Goal: Information Seeking & Learning: Learn about a topic

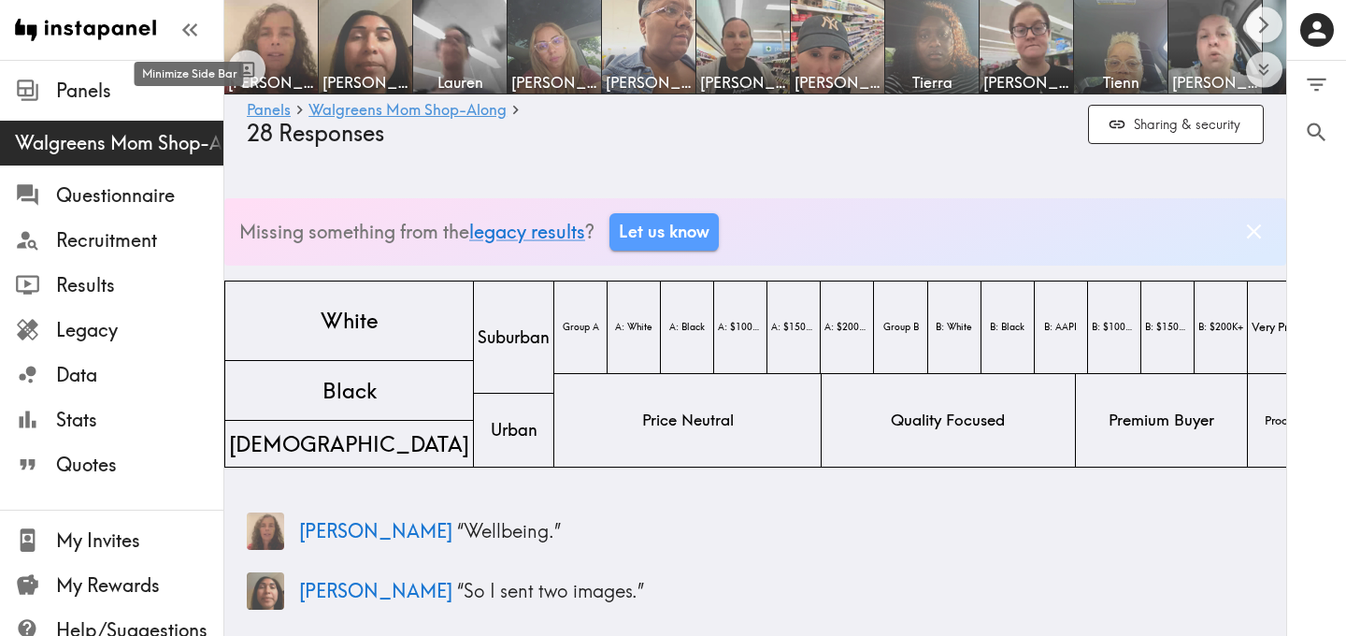
click at [192, 34] on icon "button" at bounding box center [189, 29] width 25 height 25
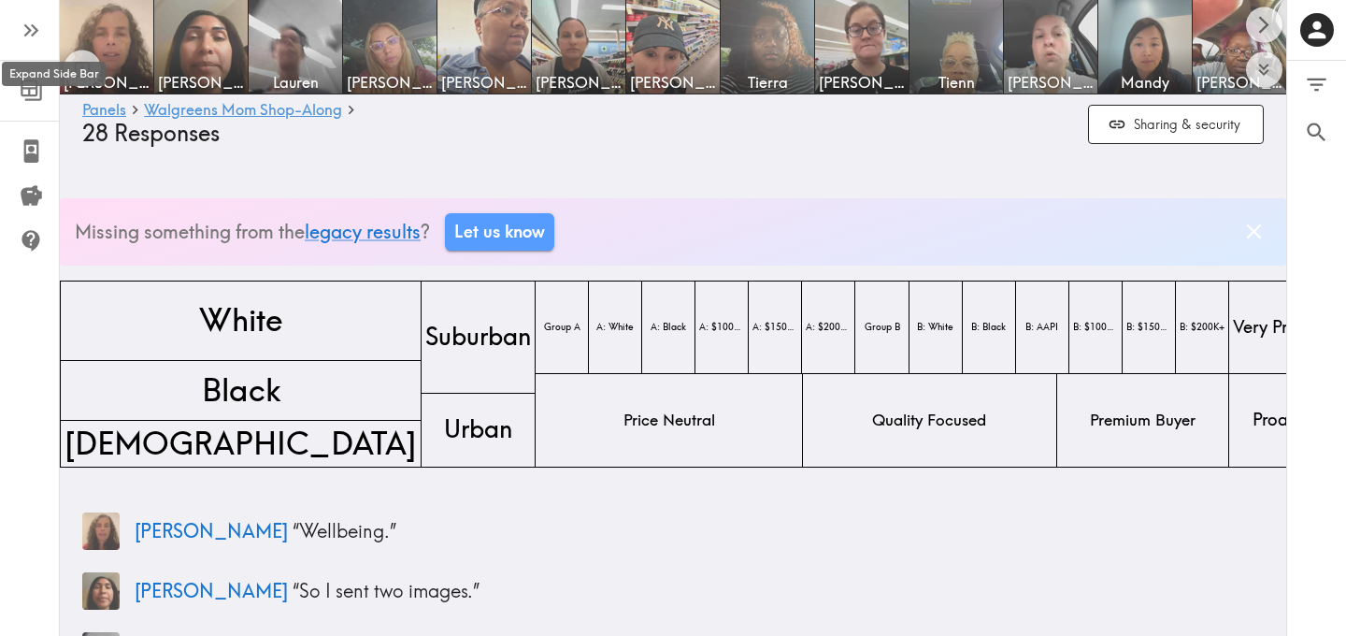
click at [39, 28] on icon "button" at bounding box center [31, 30] width 25 height 25
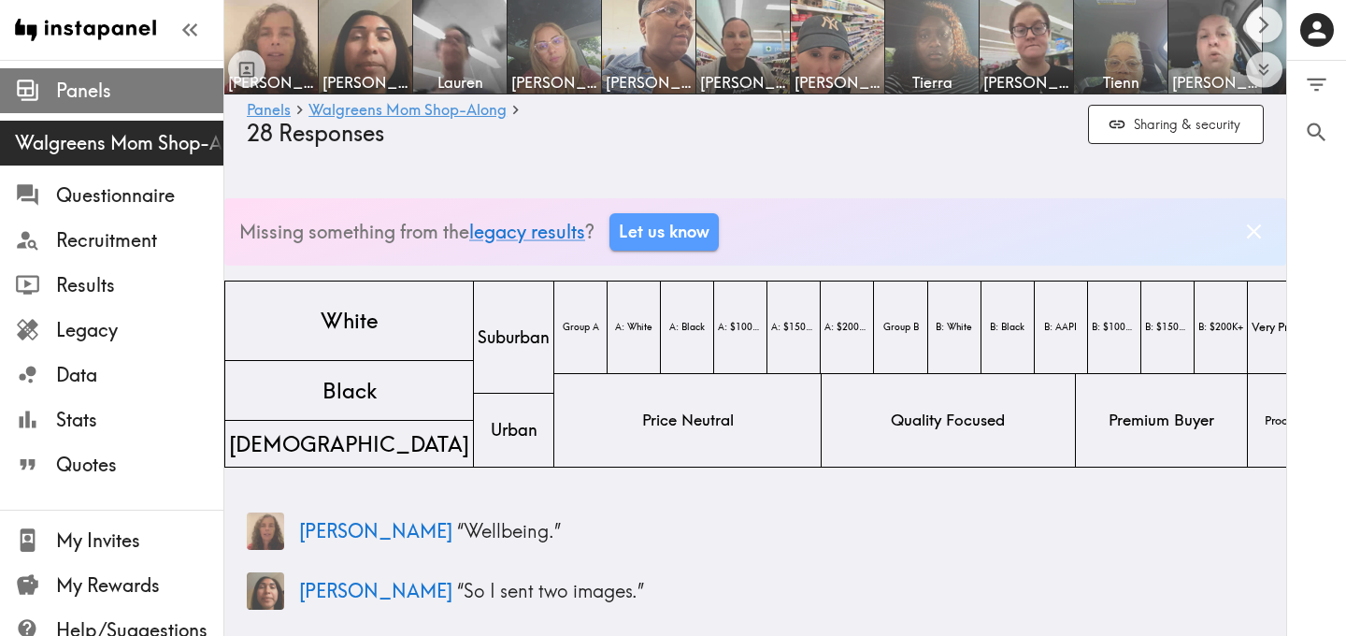
click at [122, 76] on span "Panels" at bounding box center [139, 91] width 167 height 34
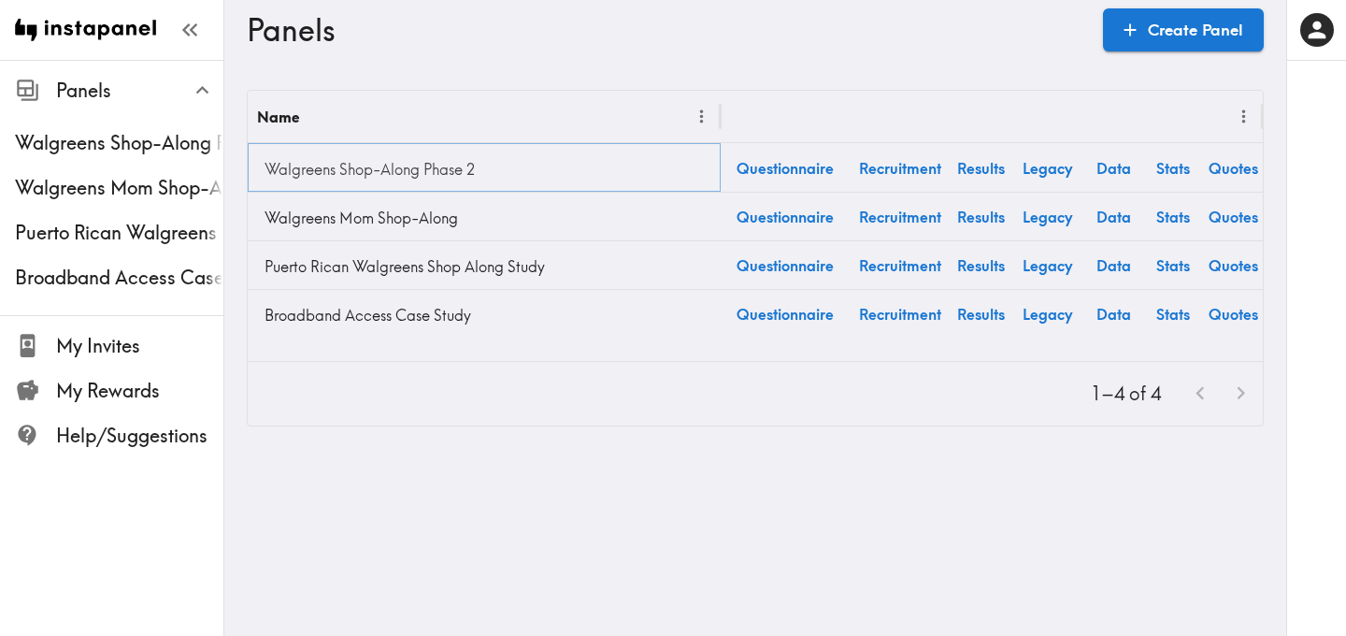
click at [388, 167] on link "Walgreens Shop-Along Phase 2" at bounding box center [484, 168] width 454 height 37
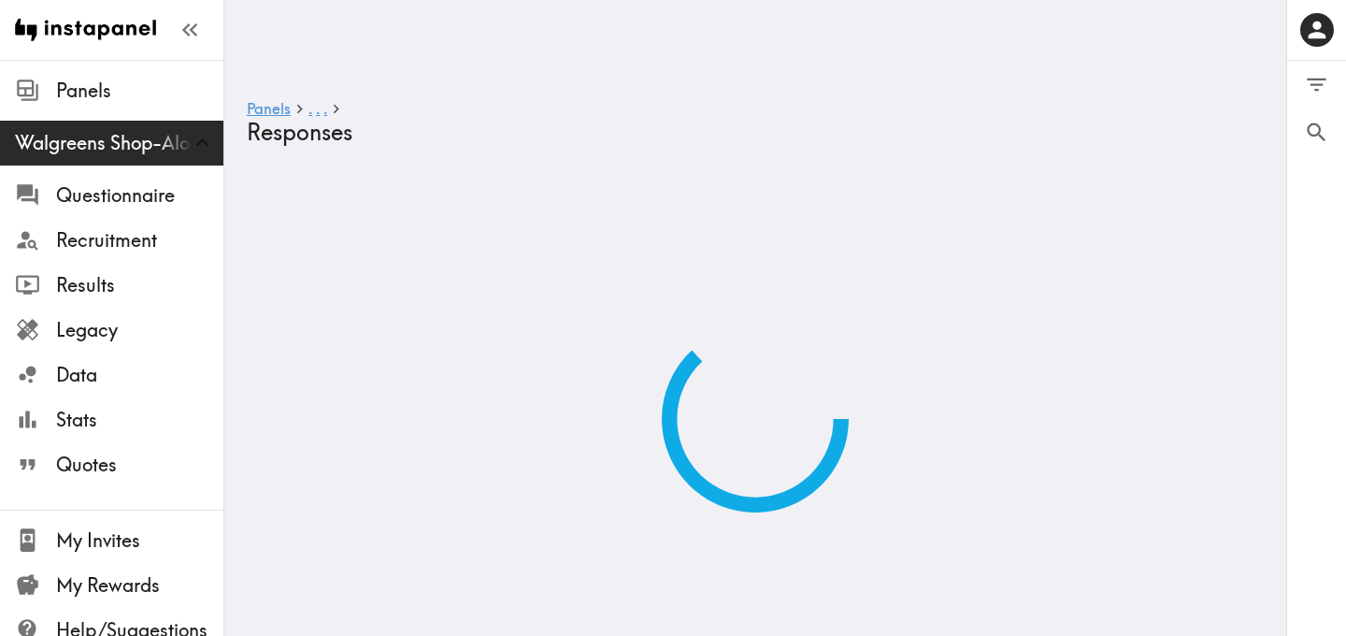
click at [388, 167] on header "Panels . . . Responses" at bounding box center [755, 84] width 1062 height 168
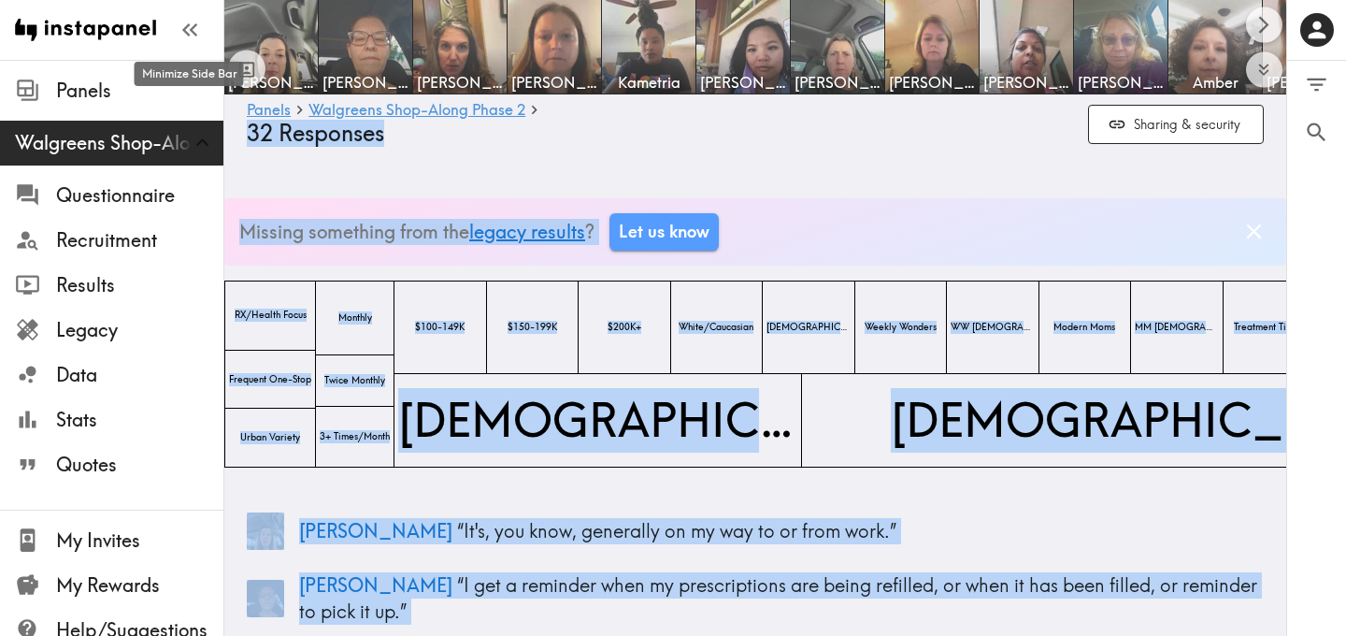
click at [189, 25] on icon "button" at bounding box center [185, 29] width 7 height 13
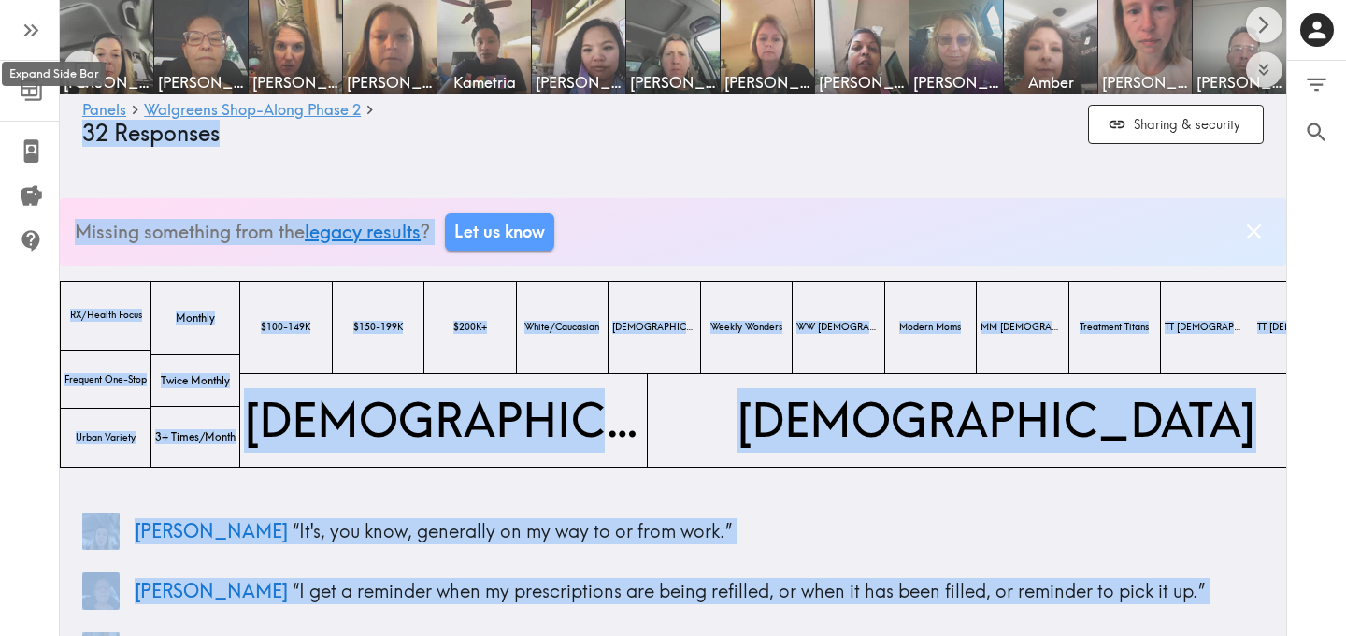
click at [28, 35] on icon "button" at bounding box center [31, 30] width 25 height 25
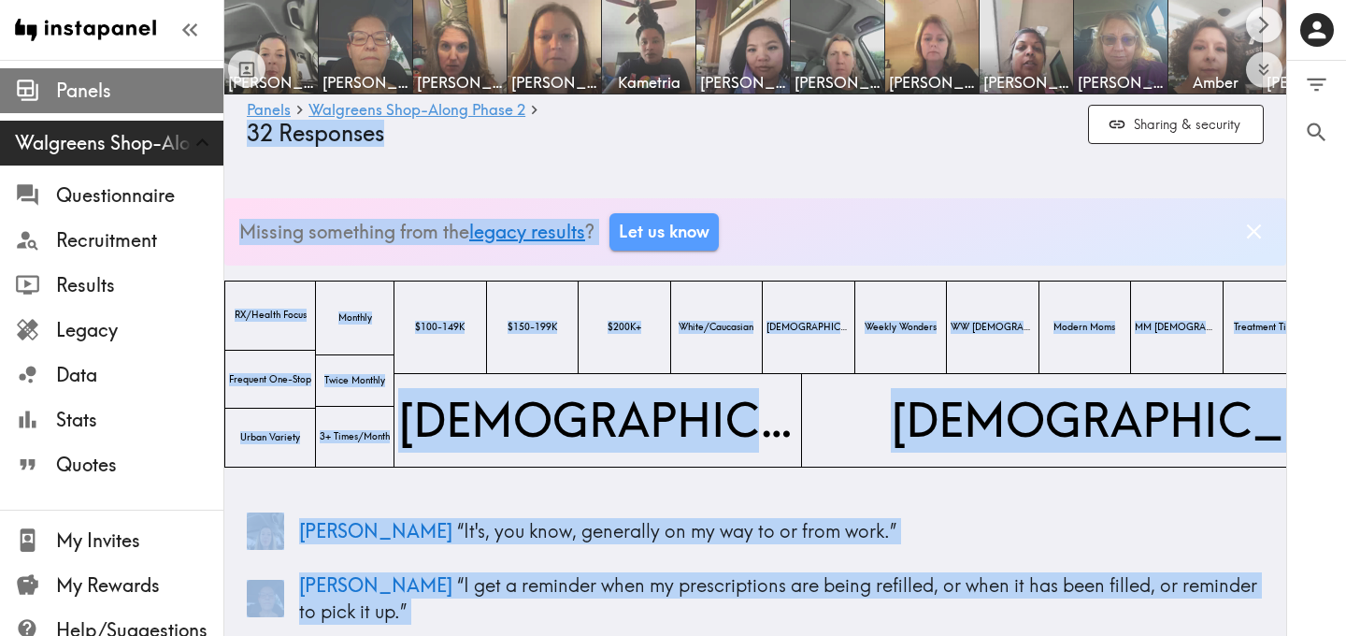
click at [54, 91] on div at bounding box center [35, 90] width 41 height 25
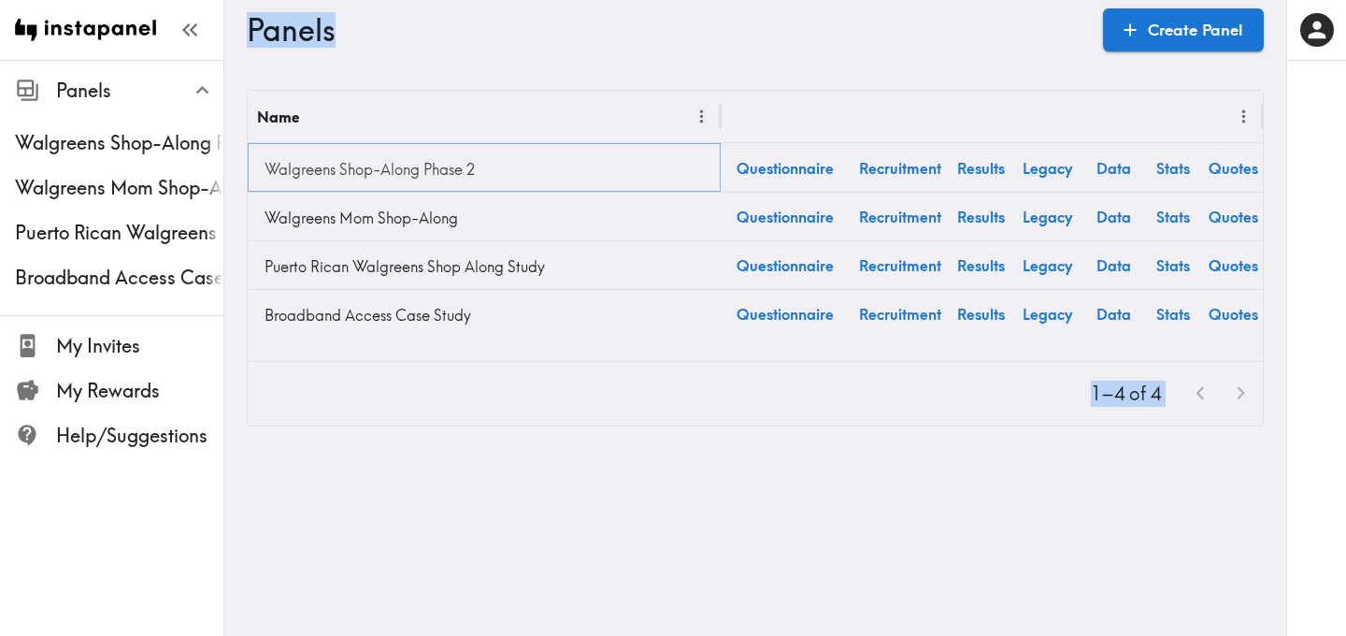
click at [462, 170] on link "Walgreens Shop-Along Phase 2" at bounding box center [484, 168] width 454 height 37
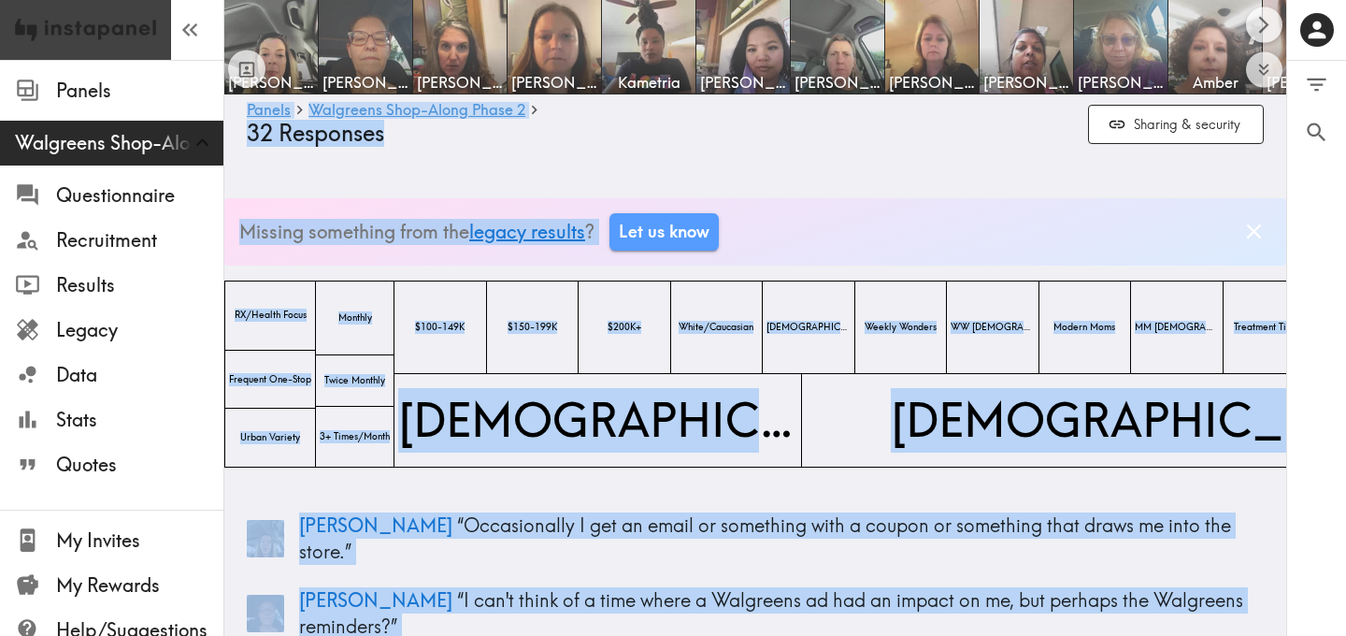
click at [97, 34] on img at bounding box center [85, 30] width 141 height 60
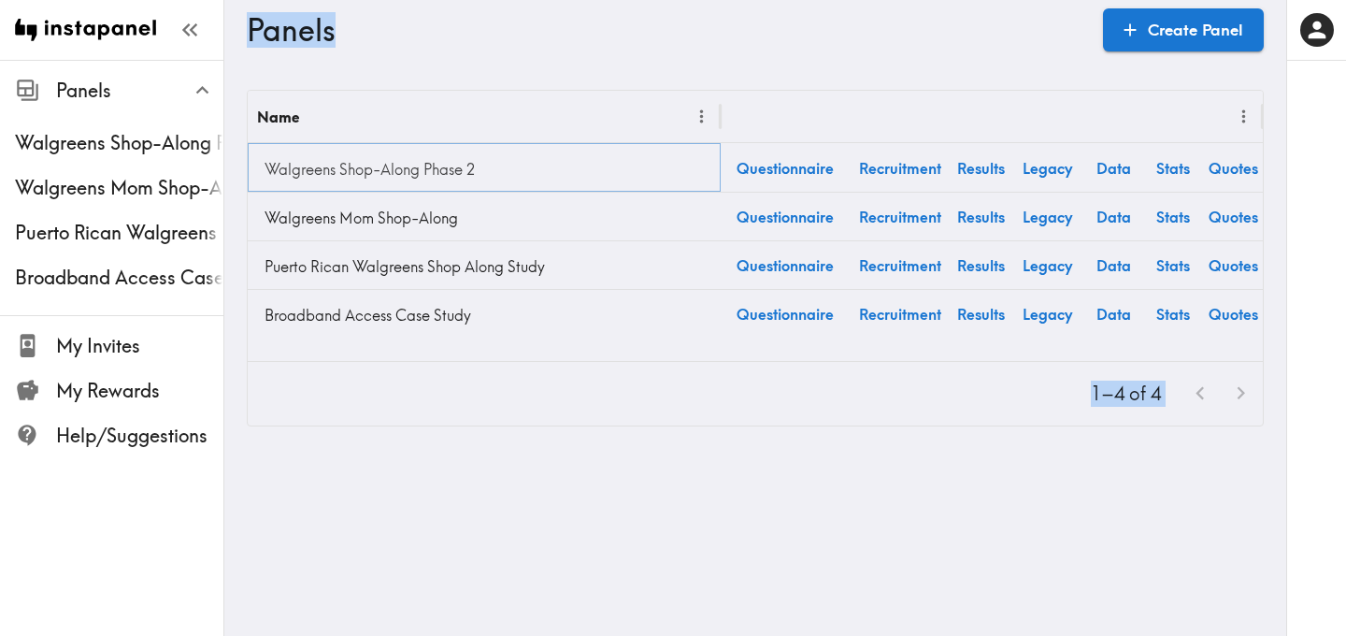
click at [435, 158] on link "Walgreens Shop-Along Phase 2" at bounding box center [484, 168] width 454 height 37
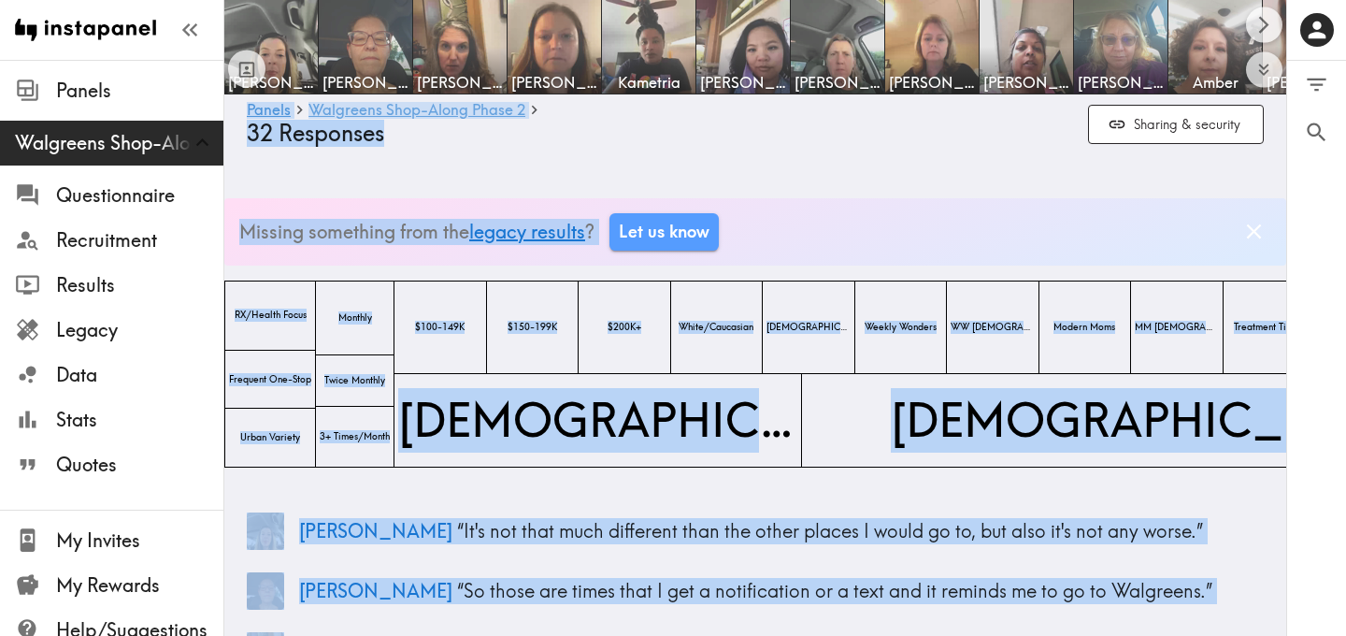
click at [432, 107] on link "Walgreens Shop-Along Phase 2" at bounding box center [416, 111] width 217 height 18
click at [268, 108] on link "Panels" at bounding box center [269, 111] width 44 height 18
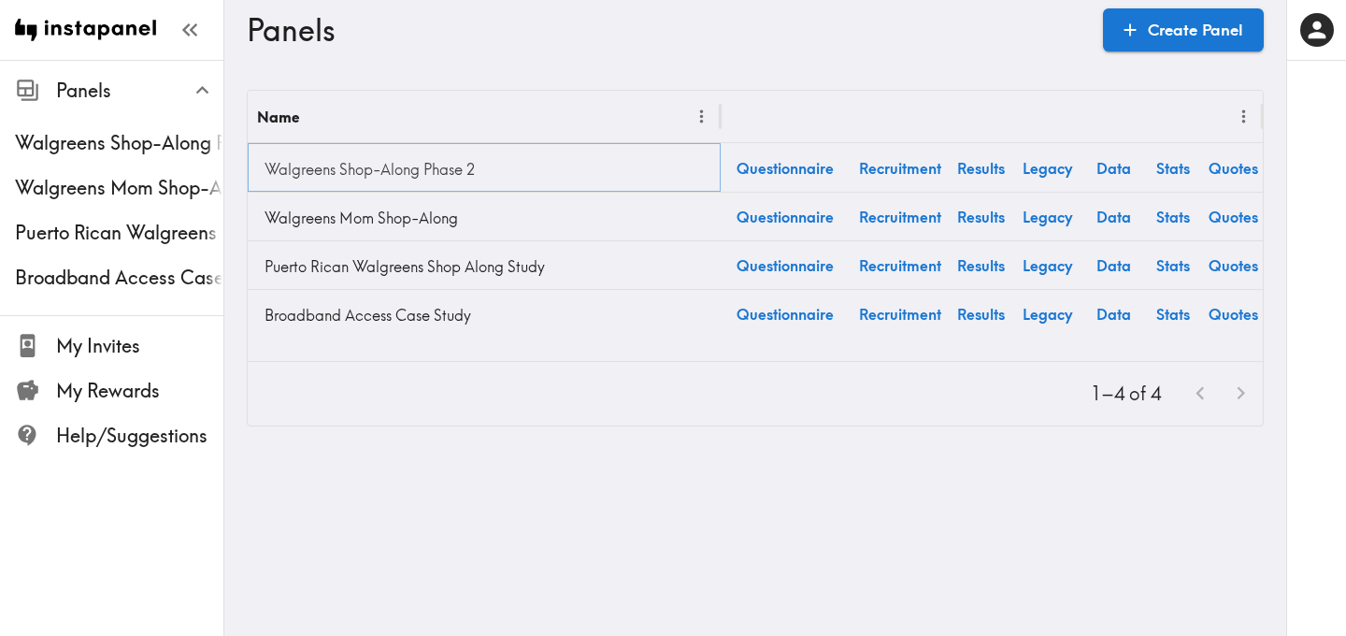
click at [357, 162] on link "Walgreens Shop-Along Phase 2" at bounding box center [484, 168] width 454 height 37
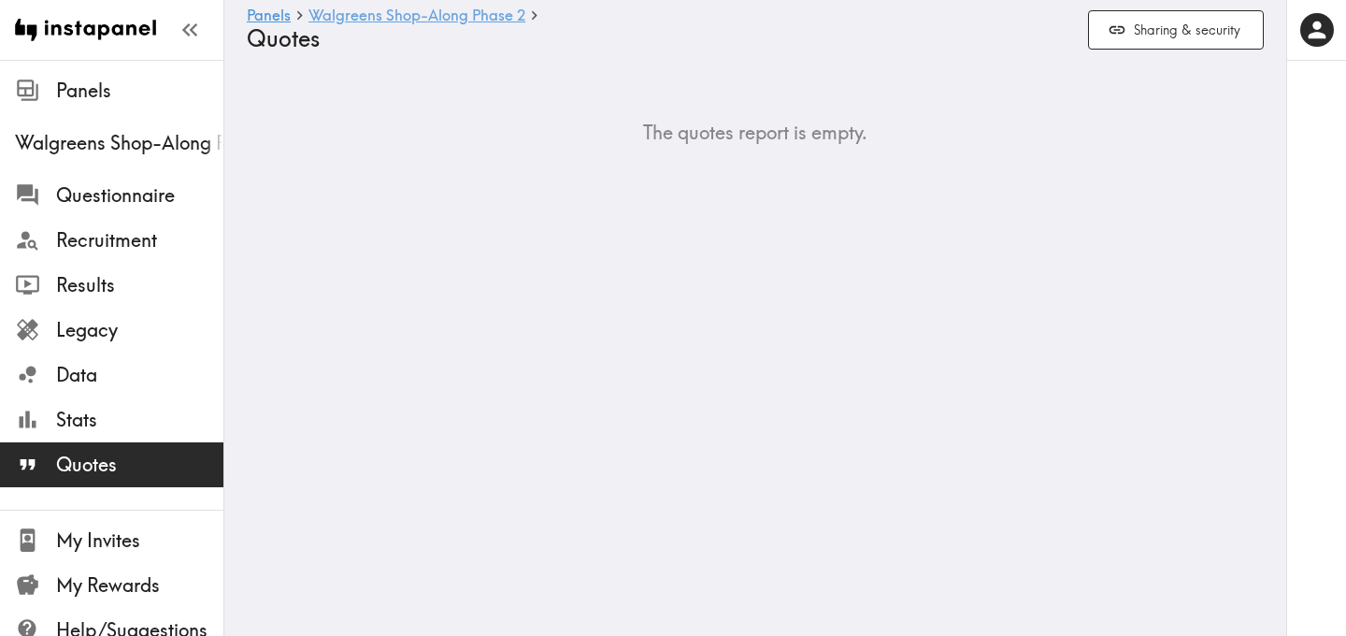
click at [410, 18] on link "Walgreens Shop-Along Phase 2" at bounding box center [416, 16] width 217 height 18
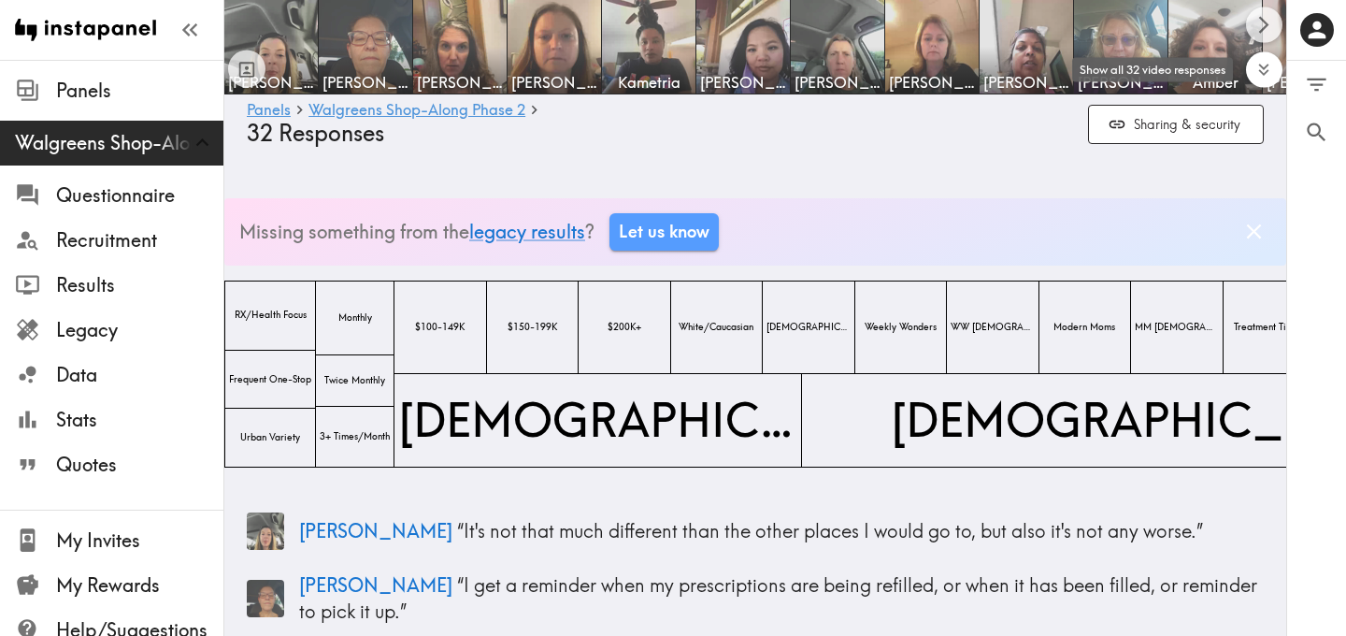
click at [1269, 66] on icon "Expand to show all items" at bounding box center [1263, 69] width 21 height 21
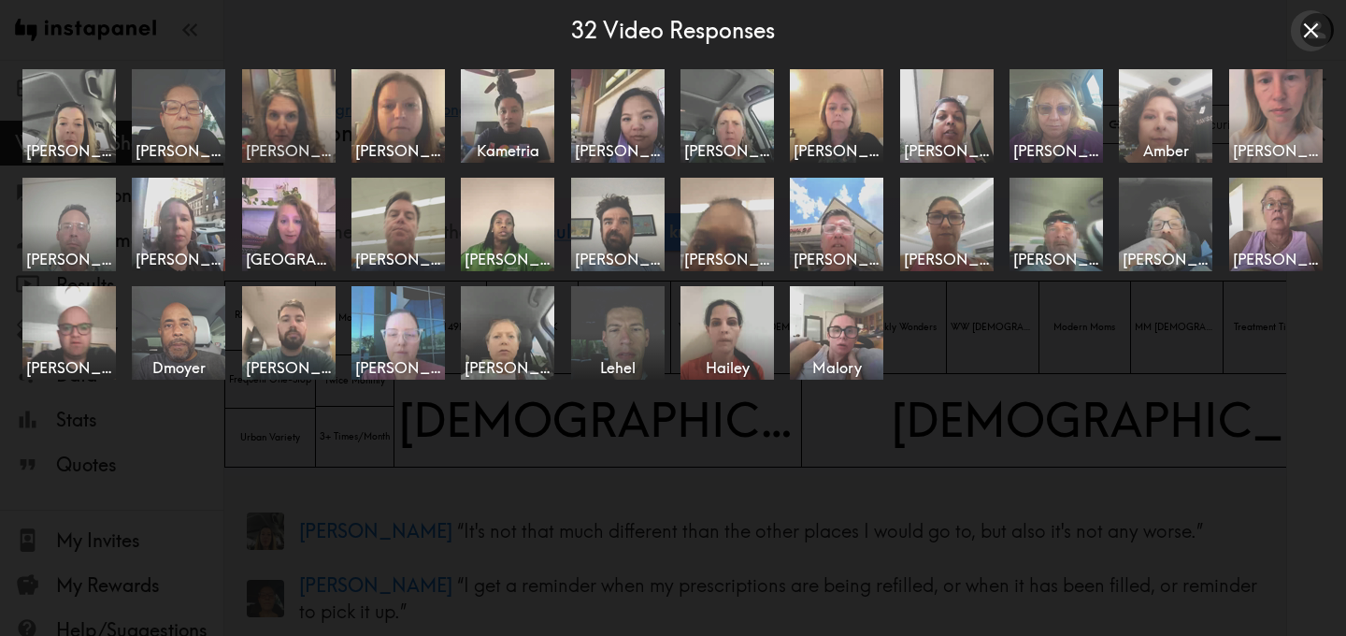
click at [265, 116] on img at bounding box center [288, 115] width 98 height 98
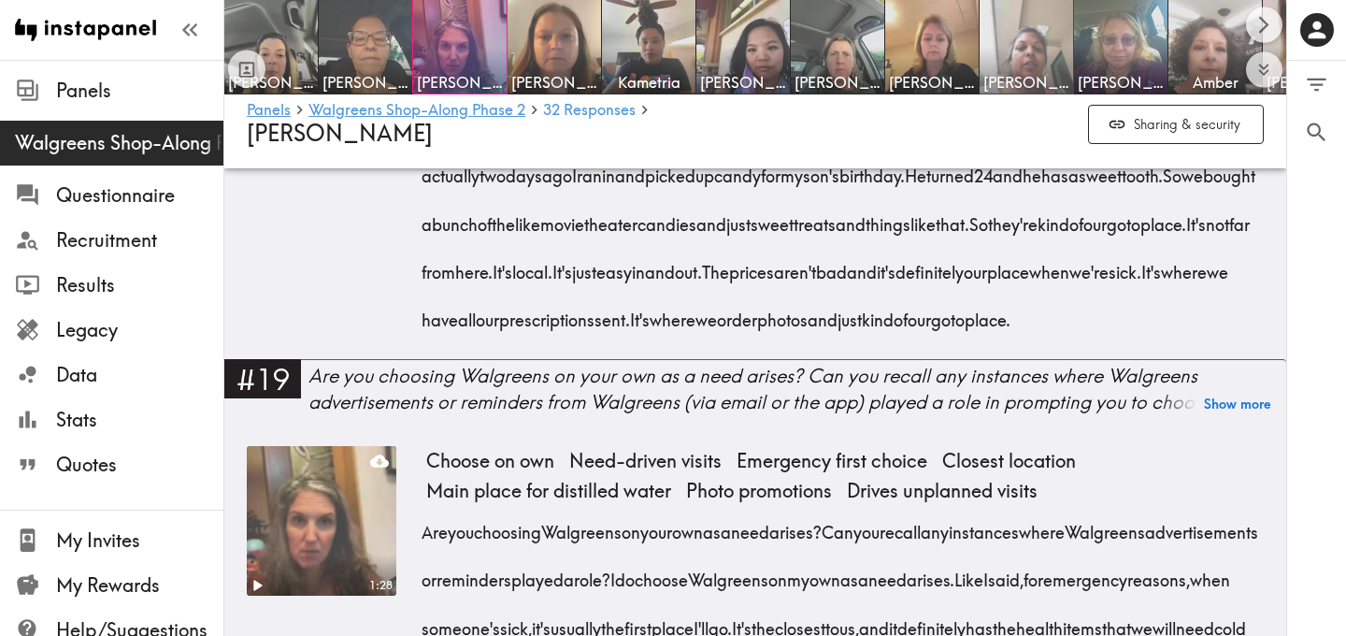
scroll to position [3409, 0]
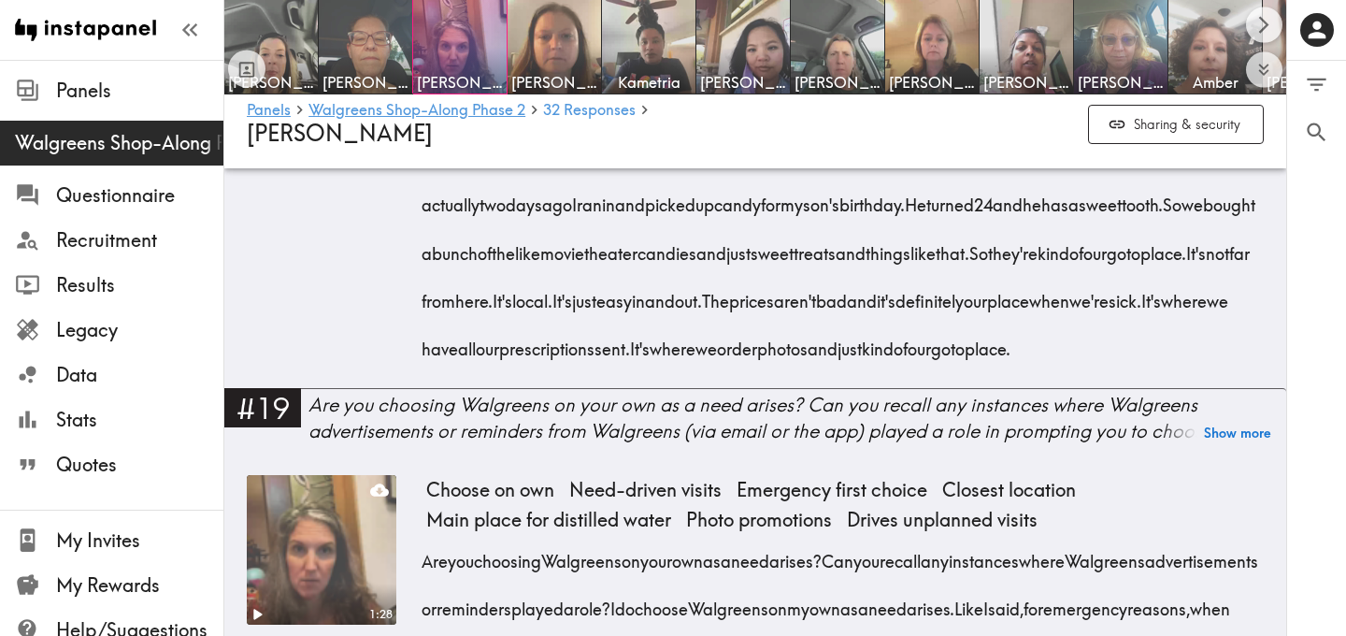
drag, startPoint x: 425, startPoint y: 274, endPoint x: 1095, endPoint y: 404, distance: 682.6
click at [1095, 366] on div "When shopping at Walgreens. What typically draws me in there versus anywhere el…" at bounding box center [844, 151] width 837 height 431
copy div "When shopping at Walgreens. What typically draws me in there versus anywhere el…"
drag, startPoint x: 664, startPoint y: 250, endPoint x: 925, endPoint y: 56, distance: 325.4
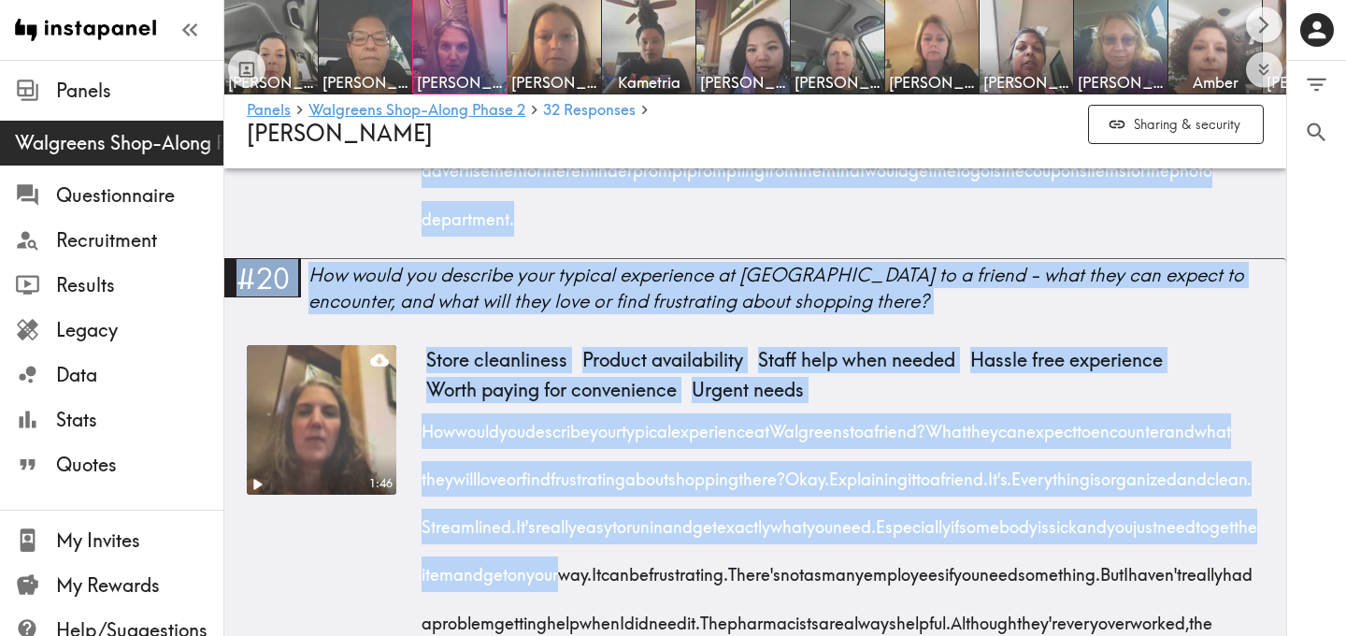
scroll to position [4237, 0]
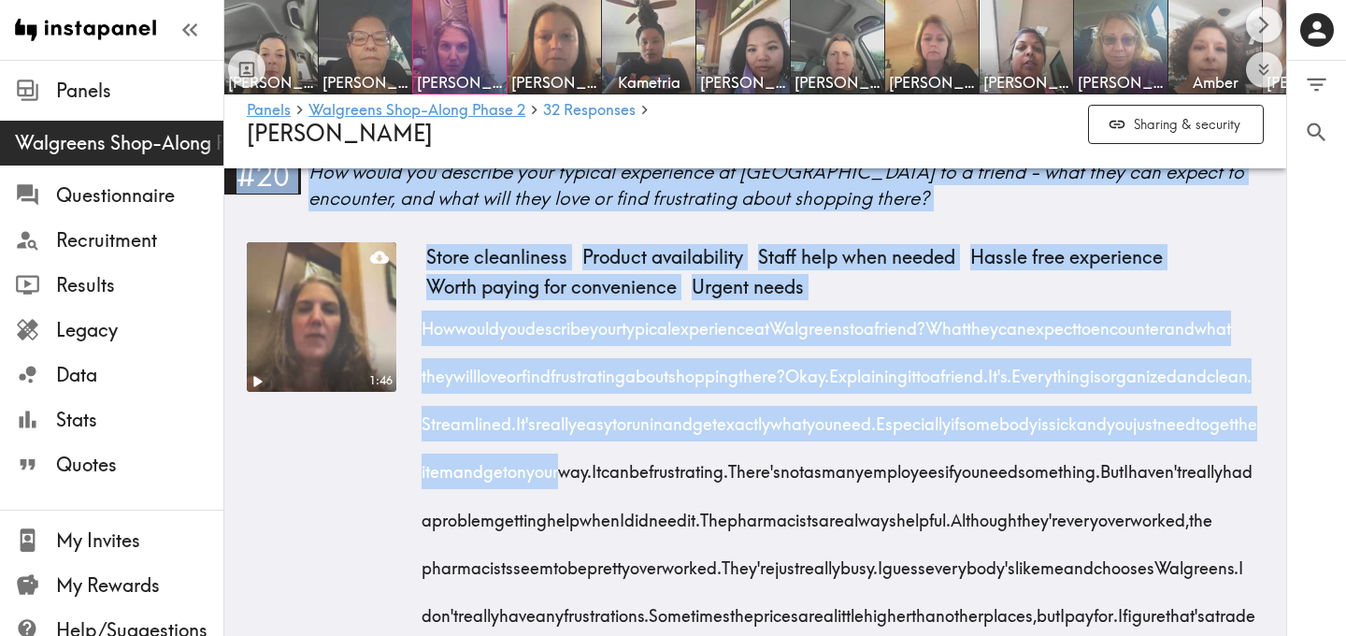
drag, startPoint x: 755, startPoint y: 313, endPoint x: 1234, endPoint y: 189, distance: 494.4
copy div "I do choose Walgreens on my own as a need arises. Like I said, for emergency re…"
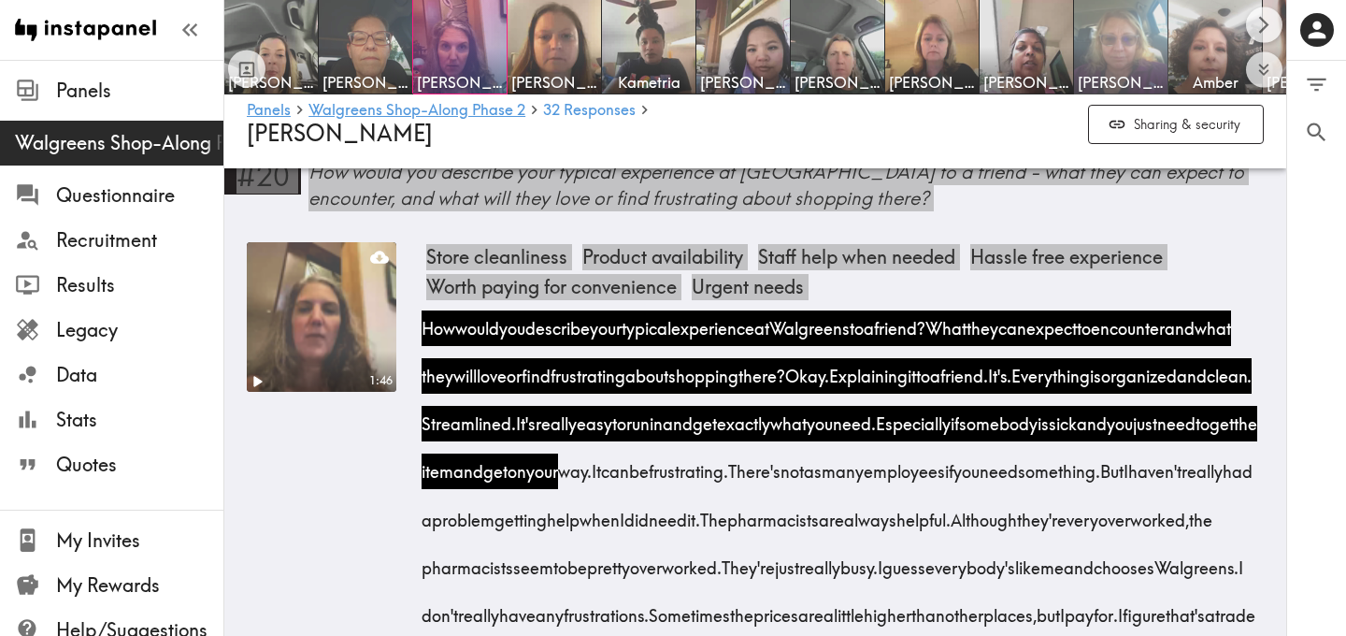
drag, startPoint x: 948, startPoint y: 175, endPoint x: 1075, endPoint y: 16, distance: 203.5
click at [0, 0] on div "Instapanel - Panels - Walgreens Shop-Along Phase 2 - 32 Responses - Shelly Pane…" at bounding box center [673, 467] width 1346 height 9070
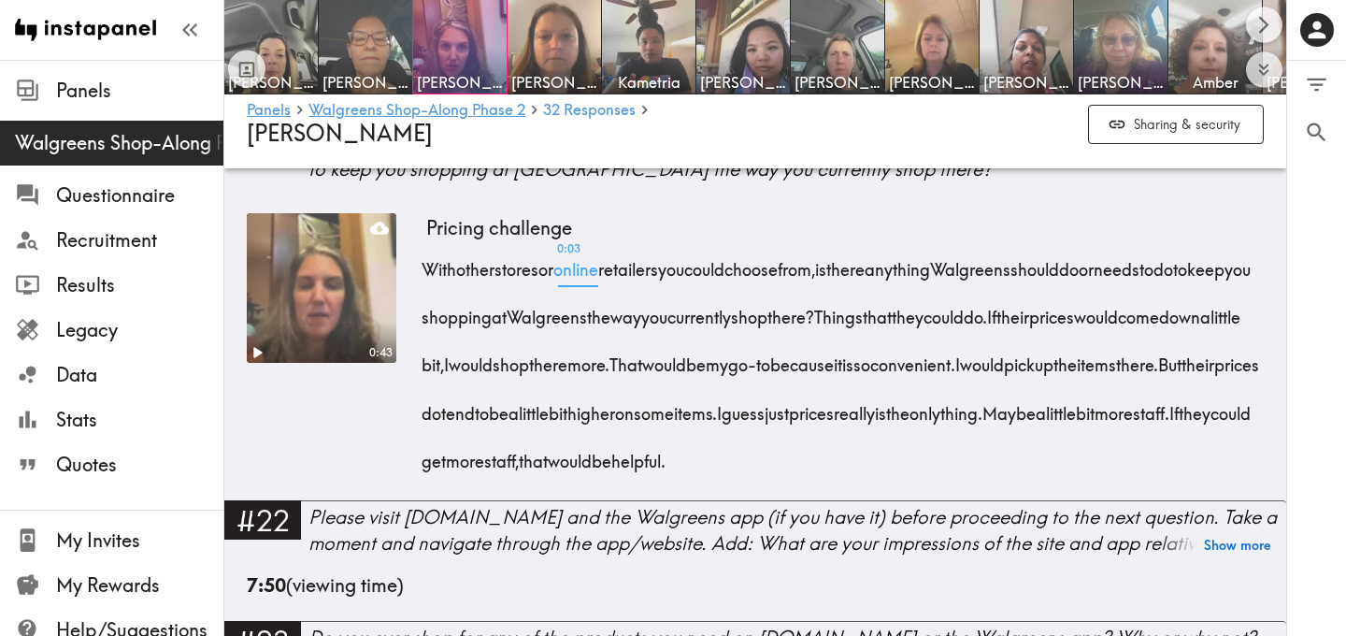
scroll to position [5125, 0]
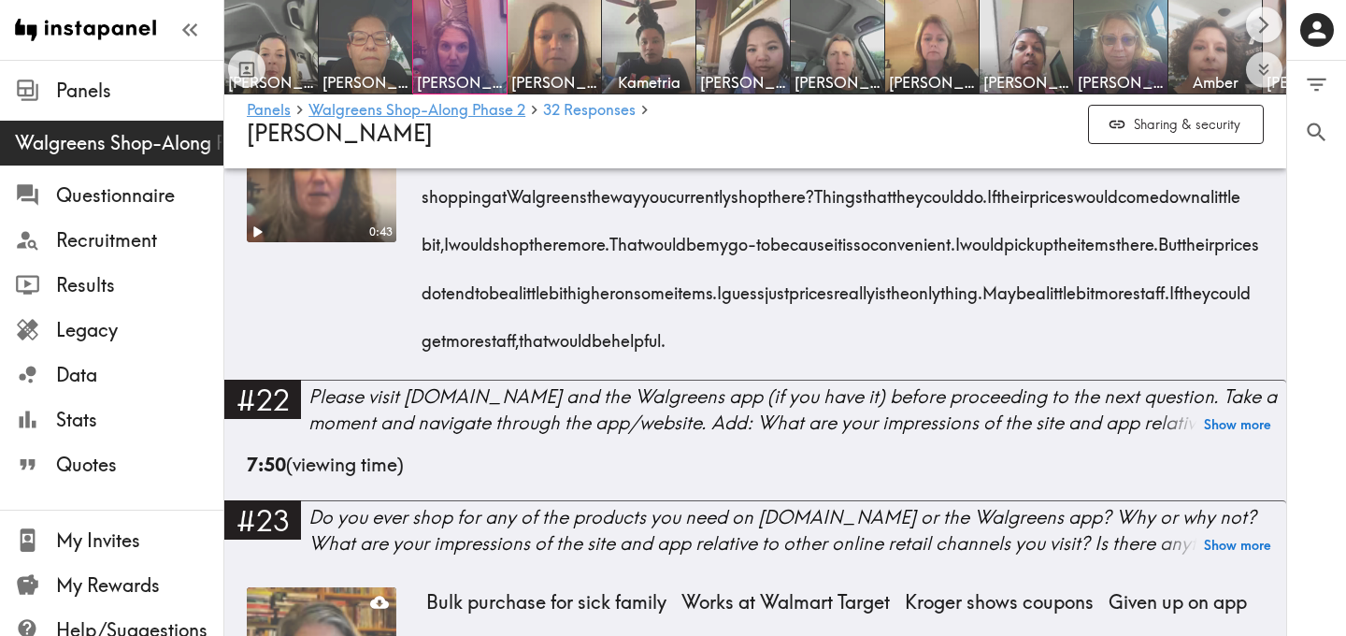
drag, startPoint x: 425, startPoint y: 293, endPoint x: 532, endPoint y: 524, distance: 255.1
click at [532, 358] on div "With other stores or online retailers you could choose from, is there anything …" at bounding box center [844, 238] width 837 height 239
copy div "With other stores or online retailers you could choose from, is there anything …"
drag, startPoint x: 536, startPoint y: 389, endPoint x: 994, endPoint y: 6, distance: 597.1
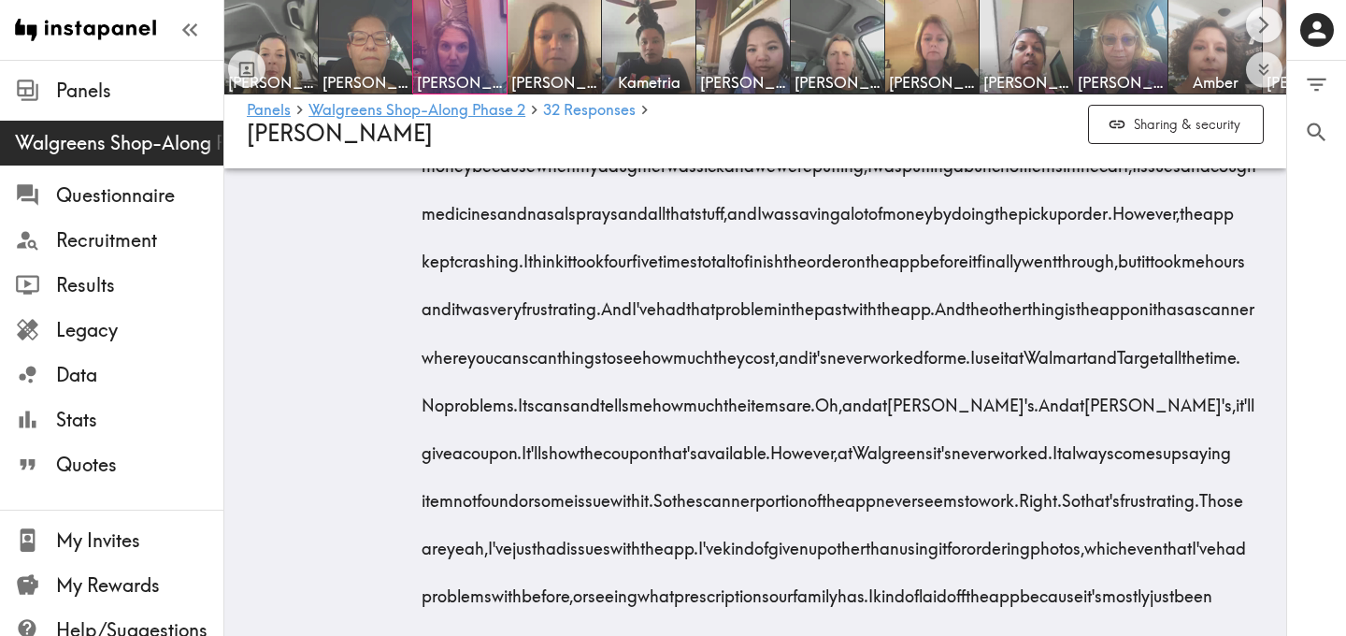
scroll to position [5790, 0]
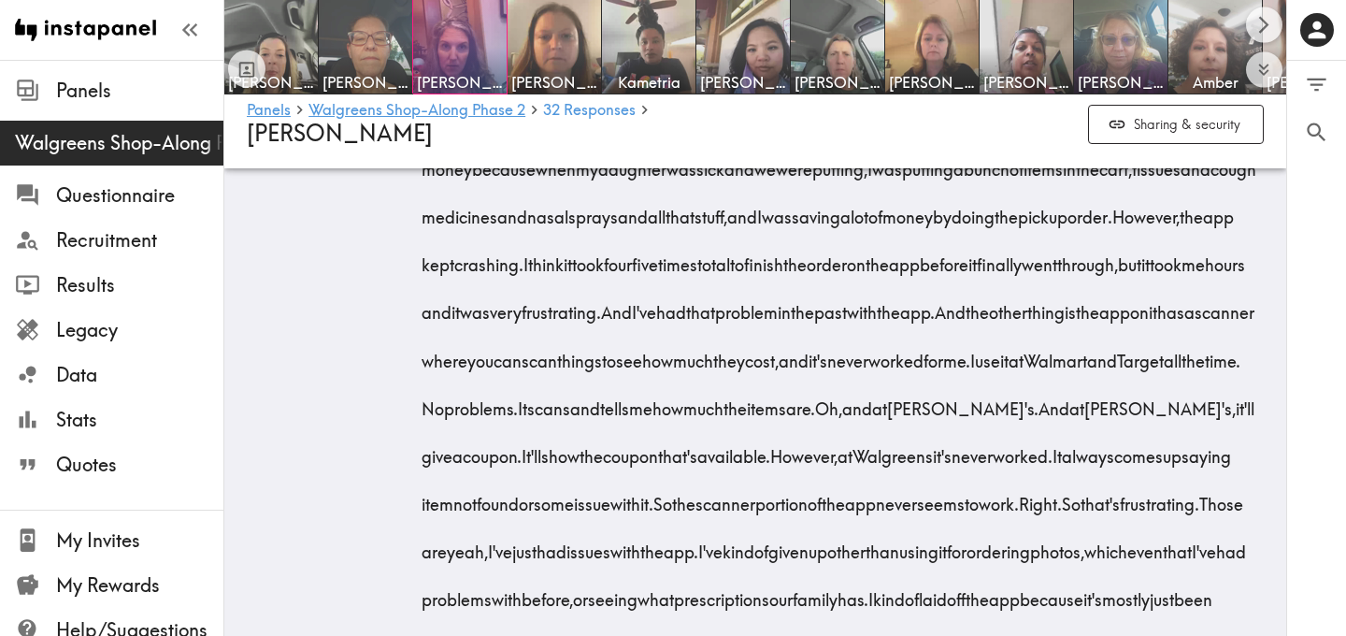
drag, startPoint x: 635, startPoint y: 296, endPoint x: 799, endPoint y: 500, distance: 261.9
click at [799, 500] on div "Do you ever shop for any of the products you need on Walgreens.com or the Walgr…" at bounding box center [844, 307] width 837 height 718
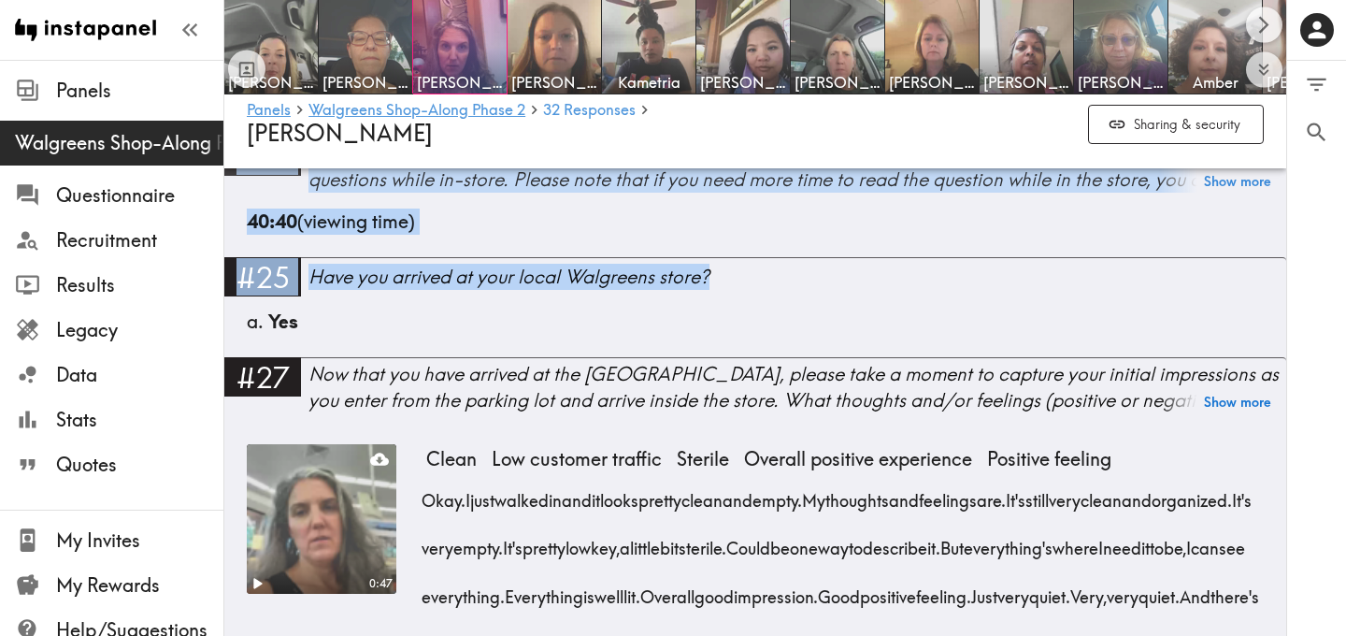
scroll to position [6365, 0]
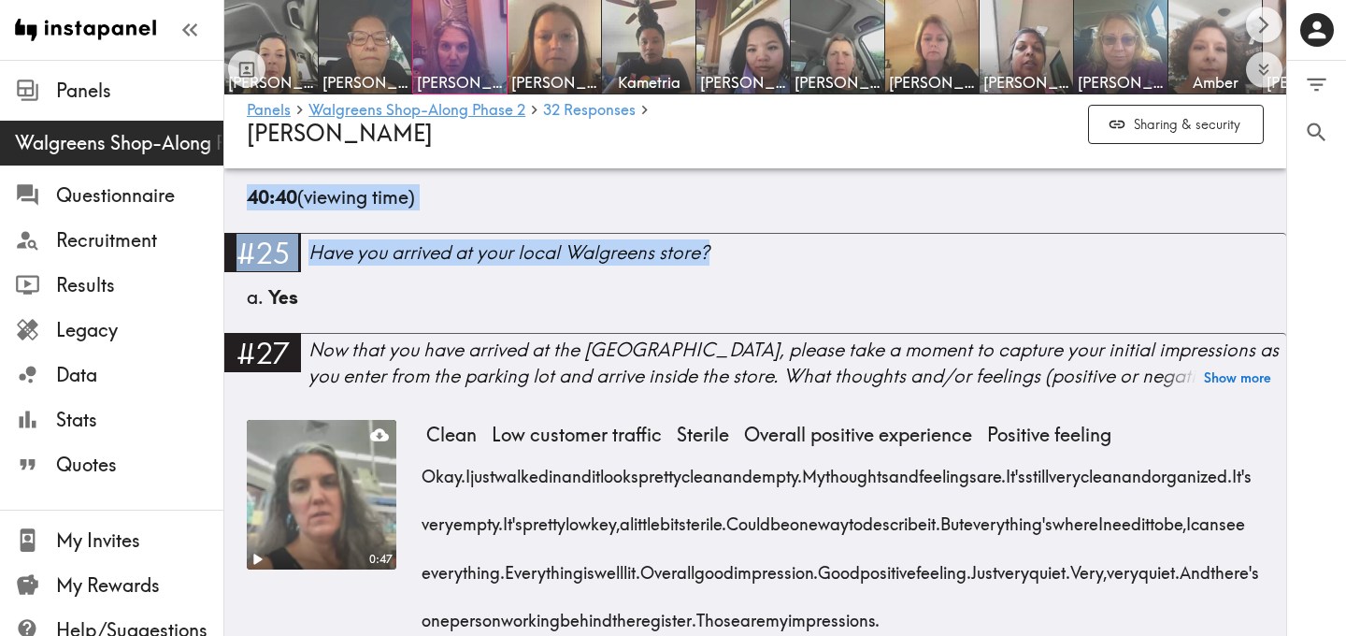
drag, startPoint x: 636, startPoint y: 291, endPoint x: 841, endPoint y: 407, distance: 236.0
copy div "I have shopped on the app and I've been very frustrated with the app. I was sho…"
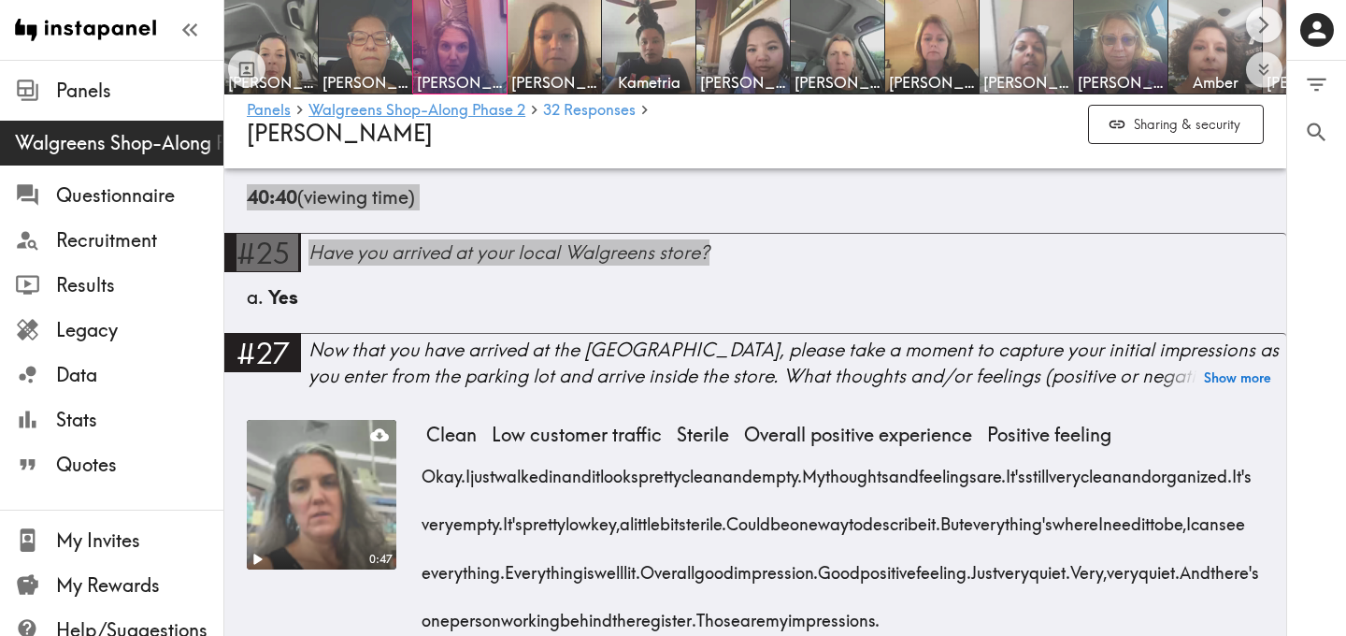
drag, startPoint x: 817, startPoint y: 256, endPoint x: 1056, endPoint y: 9, distance: 343.7
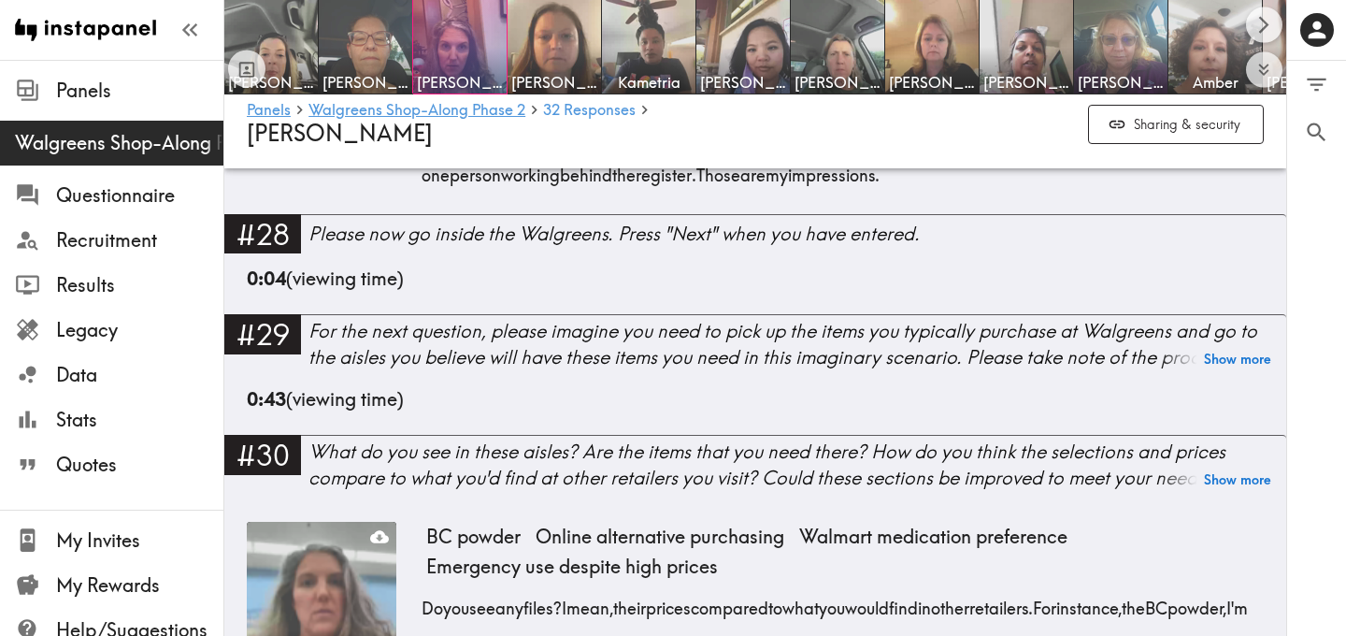
scroll to position [6809, 0]
drag, startPoint x: 425, startPoint y: 300, endPoint x: 1217, endPoint y: 523, distance: 822.5
click at [1217, 215] on div "Clean Low customer traffic Sterile Overall positive experience Positive feeling…" at bounding box center [844, 95] width 837 height 239
click at [416, 215] on div "0:47 Clean Low customer traffic Sterile Overall positive experience Positive fe…" at bounding box center [755, 95] width 1017 height 239
drag, startPoint x: 420, startPoint y: 351, endPoint x: 741, endPoint y: 464, distance: 340.5
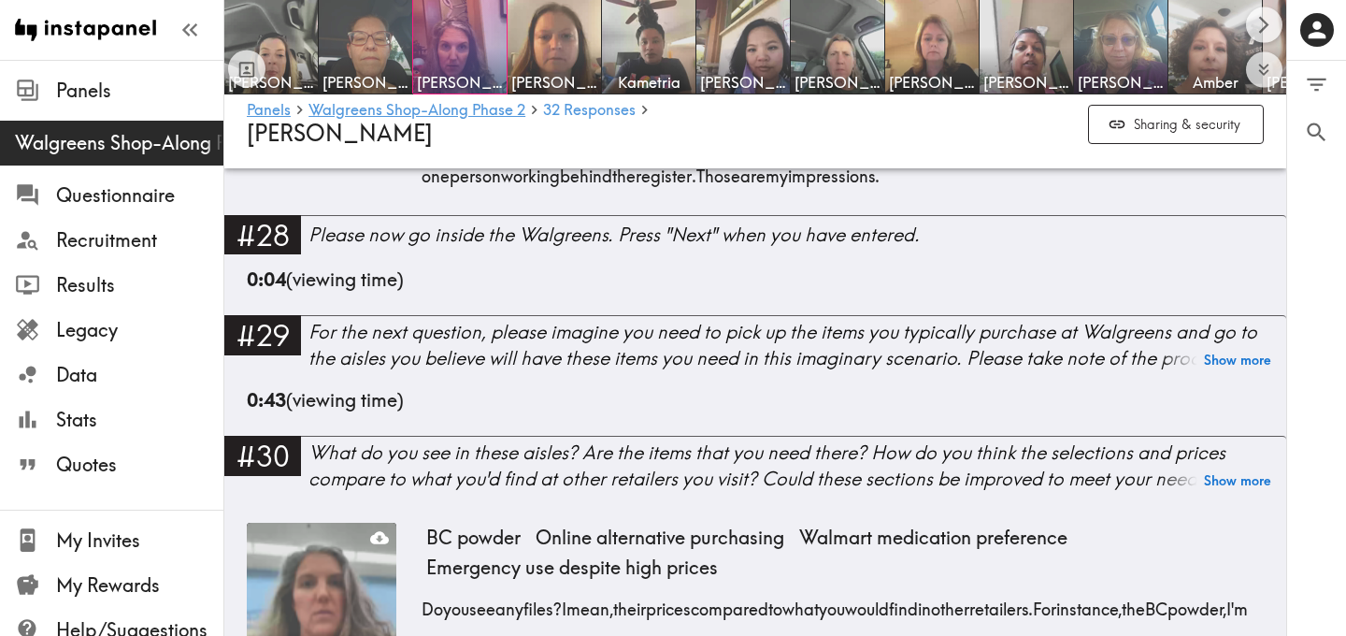
click at [744, 215] on div "0:47 Clean Low customer traffic Sterile Overall positive experience Positive fe…" at bounding box center [755, 95] width 1017 height 239
click at [1251, 193] on div "Okay. I just walked in and it looks pretty clean and empty. My thoughts and fee…" at bounding box center [844, 98] width 837 height 192
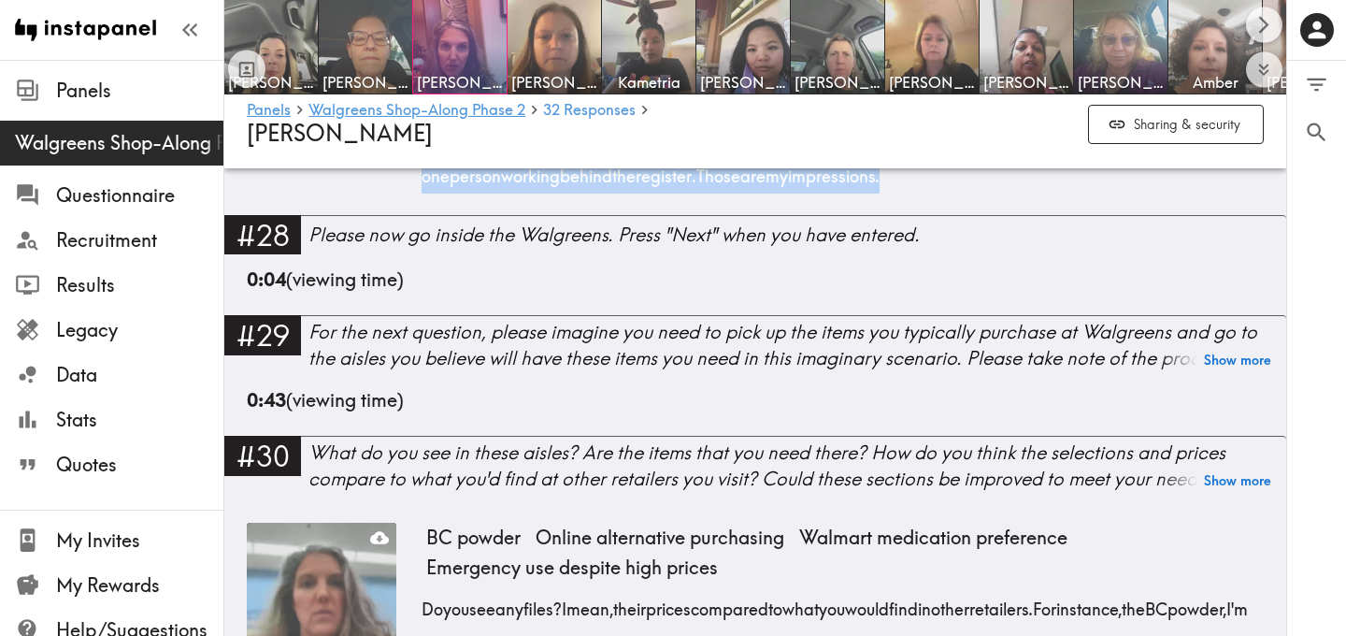
drag, startPoint x: 1251, startPoint y: 496, endPoint x: 432, endPoint y: 336, distance: 835.1
click at [432, 193] on div "Okay. I just walked in and it looks pretty clean and empty. My thoughts and fee…" at bounding box center [844, 98] width 837 height 192
copy div "Okay. I just walked in and it looks pretty clean and empty. My thoughts and fee…"
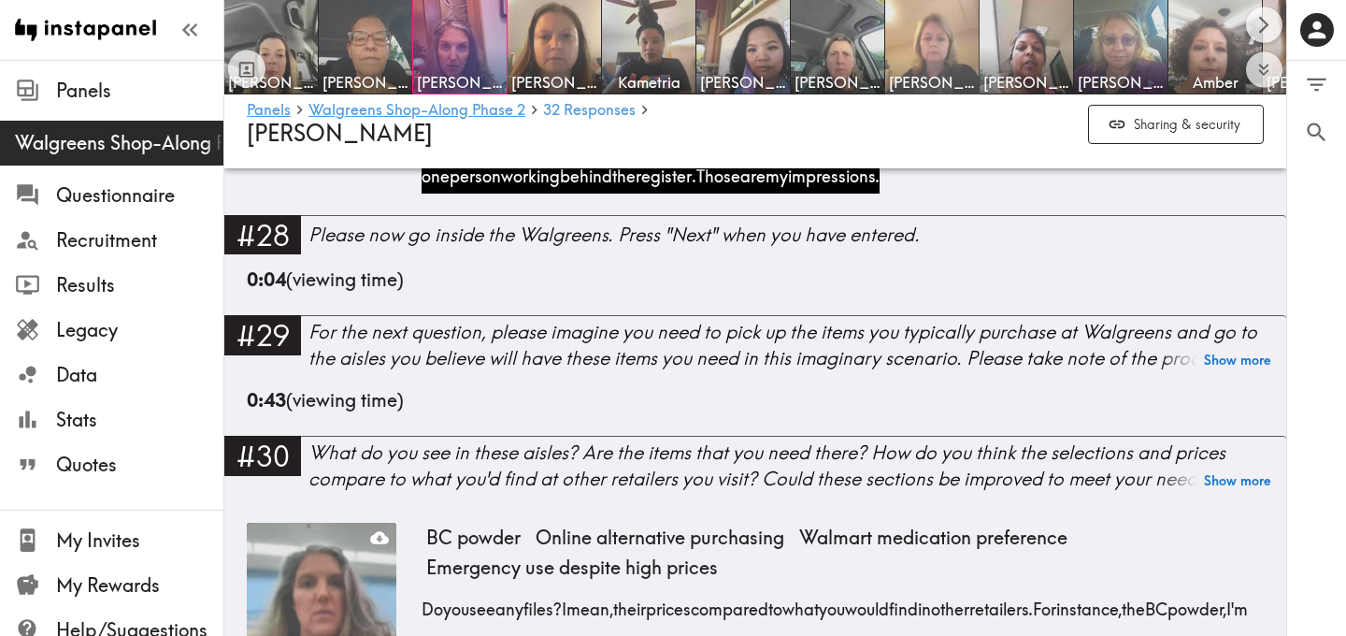
drag, startPoint x: 477, startPoint y: 351, endPoint x: 955, endPoint y: 30, distance: 576.5
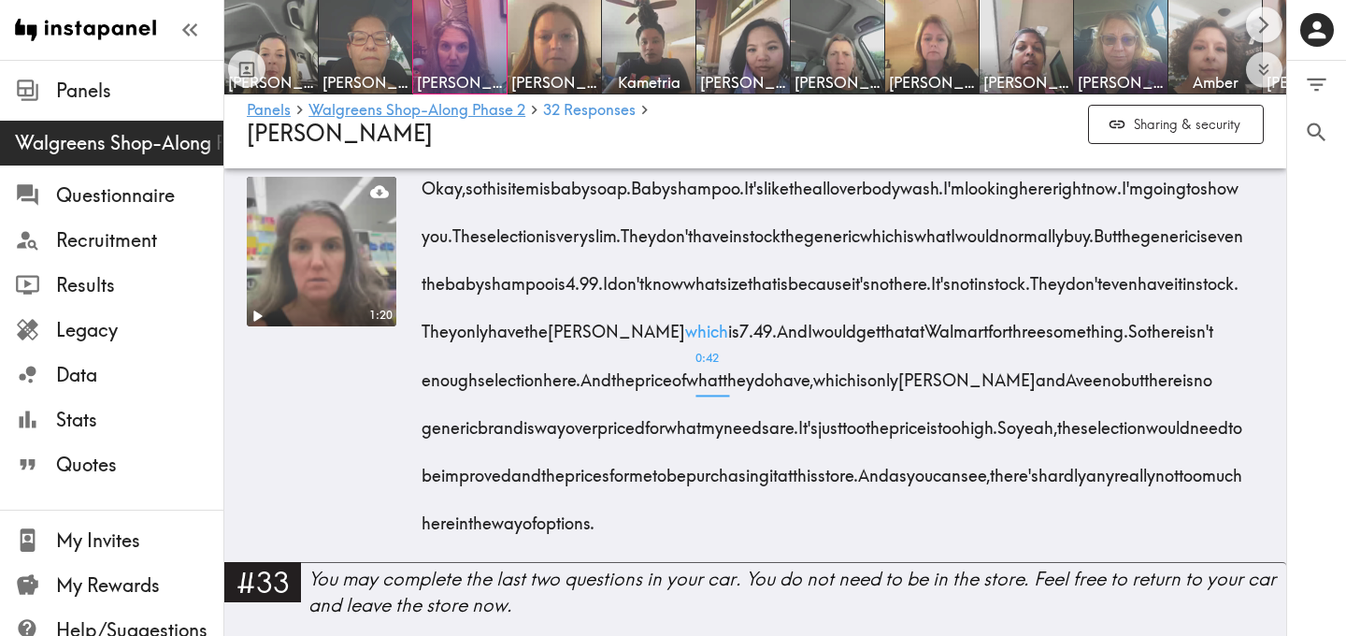
scroll to position [7875, 0]
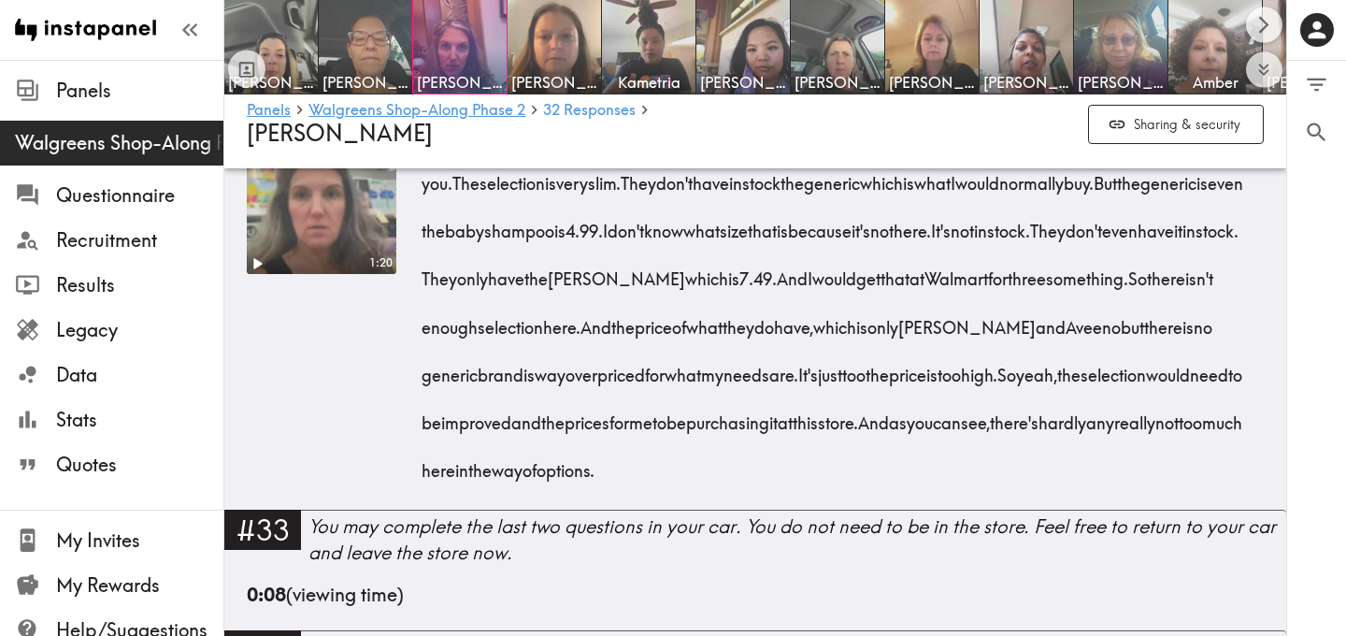
drag, startPoint x: 585, startPoint y: 231, endPoint x: 1170, endPoint y: 193, distance: 586.3
copy div "I mean, their prices compared to what you would find in other retailers. For in…"
drag, startPoint x: 1075, startPoint y: 193, endPoint x: 1133, endPoint y: 2, distance: 199.3
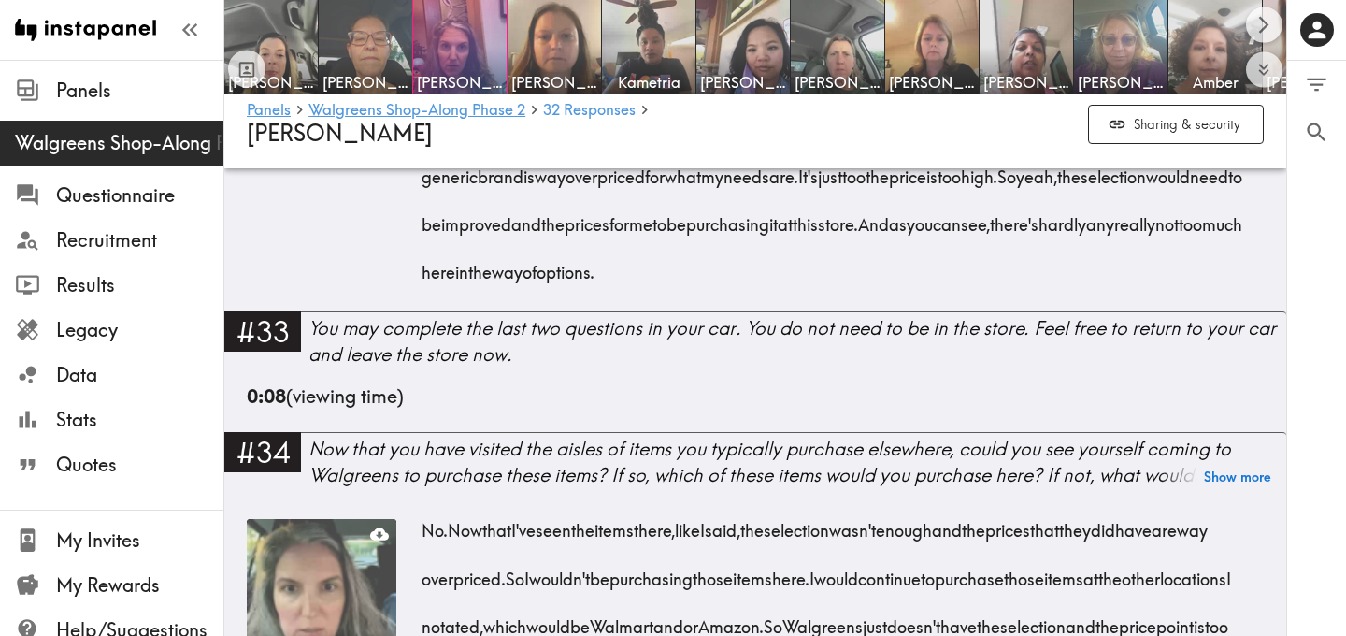
scroll to position [8082, 0]
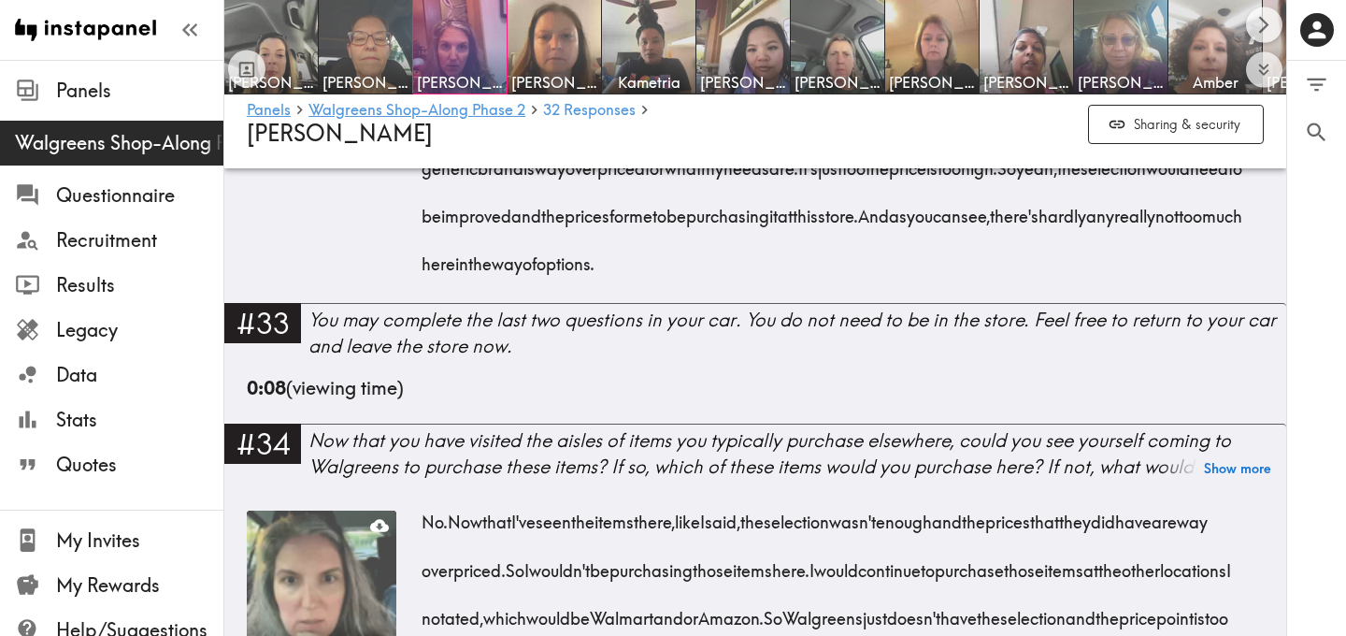
drag, startPoint x: 422, startPoint y: 249, endPoint x: 1140, endPoint y: 577, distance: 790.1
click at [1140, 282] on div "Okay, so this item is baby soap. Baby shampoo. It's like the all over body wash…" at bounding box center [844, 90] width 837 height 383
copy div "Okay, so this item is baby soap. Baby shampoo. It's like the all over body wash…"
drag, startPoint x: 624, startPoint y: 336, endPoint x: 1165, endPoint y: 9, distance: 631.5
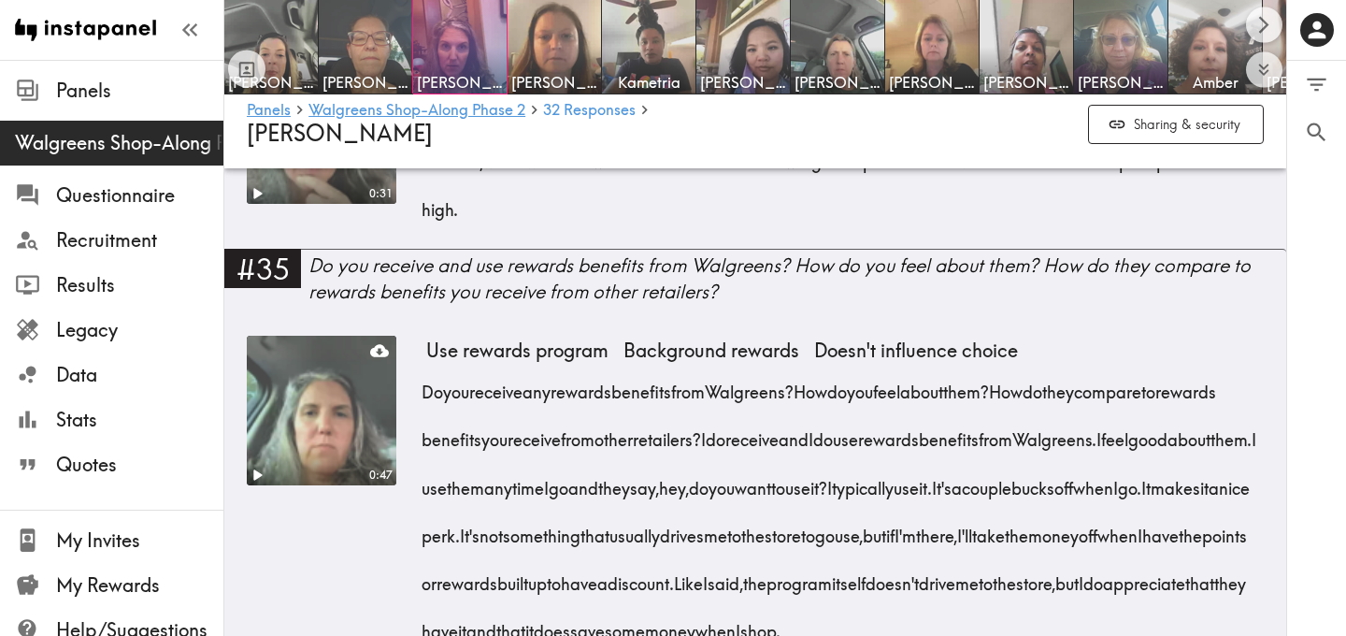
scroll to position [8671, 0]
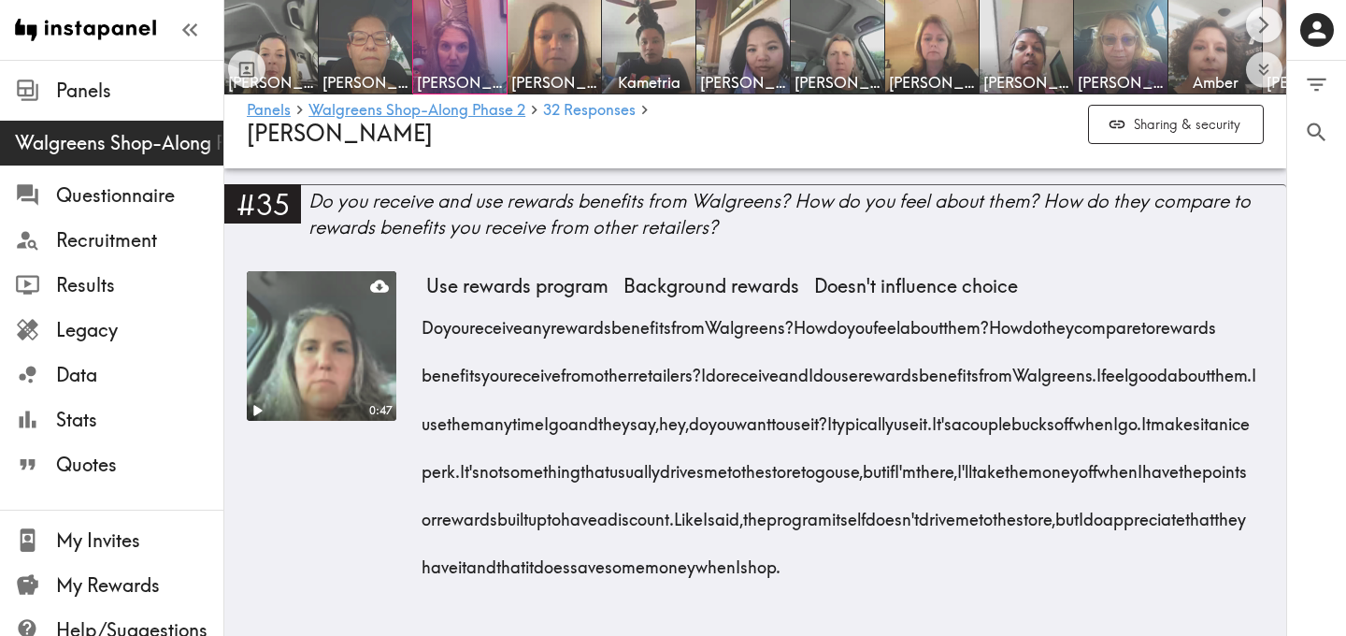
drag, startPoint x: 421, startPoint y: 250, endPoint x: 739, endPoint y: 380, distance: 344.2
click at [739, 184] on div "0:31 No. Now that I've seen the items there, like I said, the selection wasn't …" at bounding box center [755, 87] width 1017 height 194
copy div "No. Now that I've seen the items there, like I said, the selection wasn't enoug…"
drag, startPoint x: 707, startPoint y: 302, endPoint x: 1092, endPoint y: 11, distance: 482.5
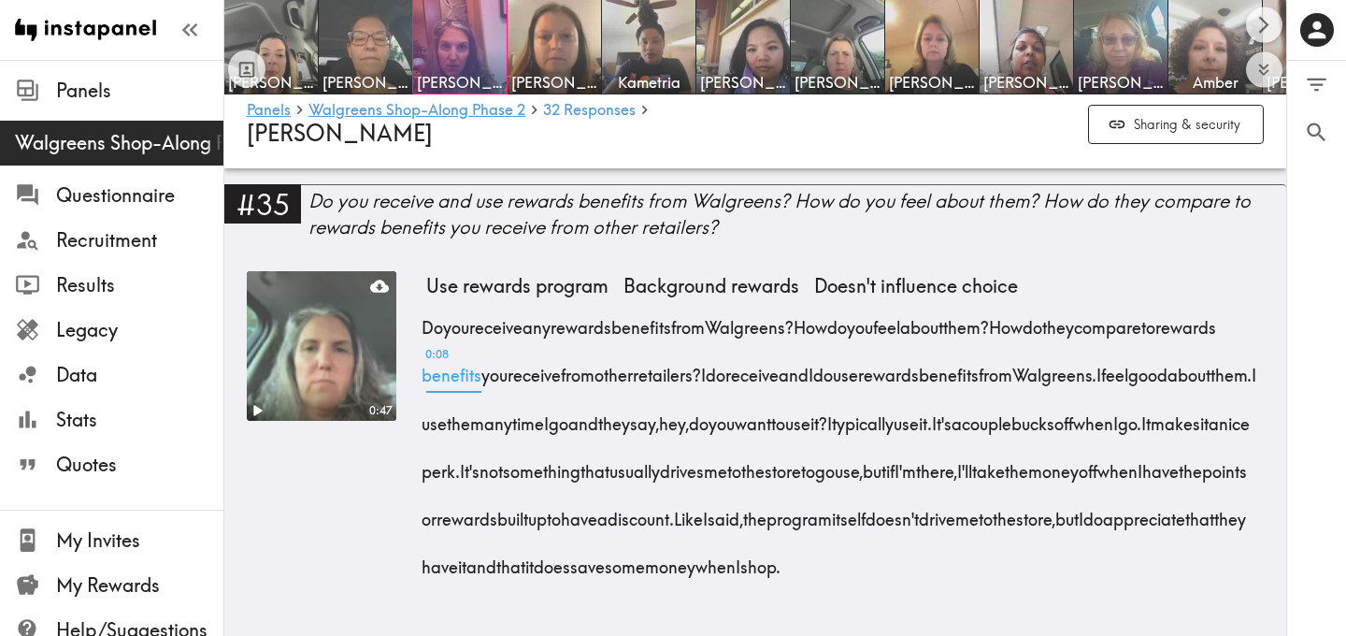
scroll to position [8968, 0]
drag, startPoint x: 416, startPoint y: 276, endPoint x: 649, endPoint y: 555, distance: 363.7
click at [652, 557] on div "0:47 Use rewards program Background rewards Doesn't influence choice Do you rec…" at bounding box center [755, 438] width 1017 height 335
copy div "Do you receive any rewards benefits from Walgreens? How do you feel about them?…"
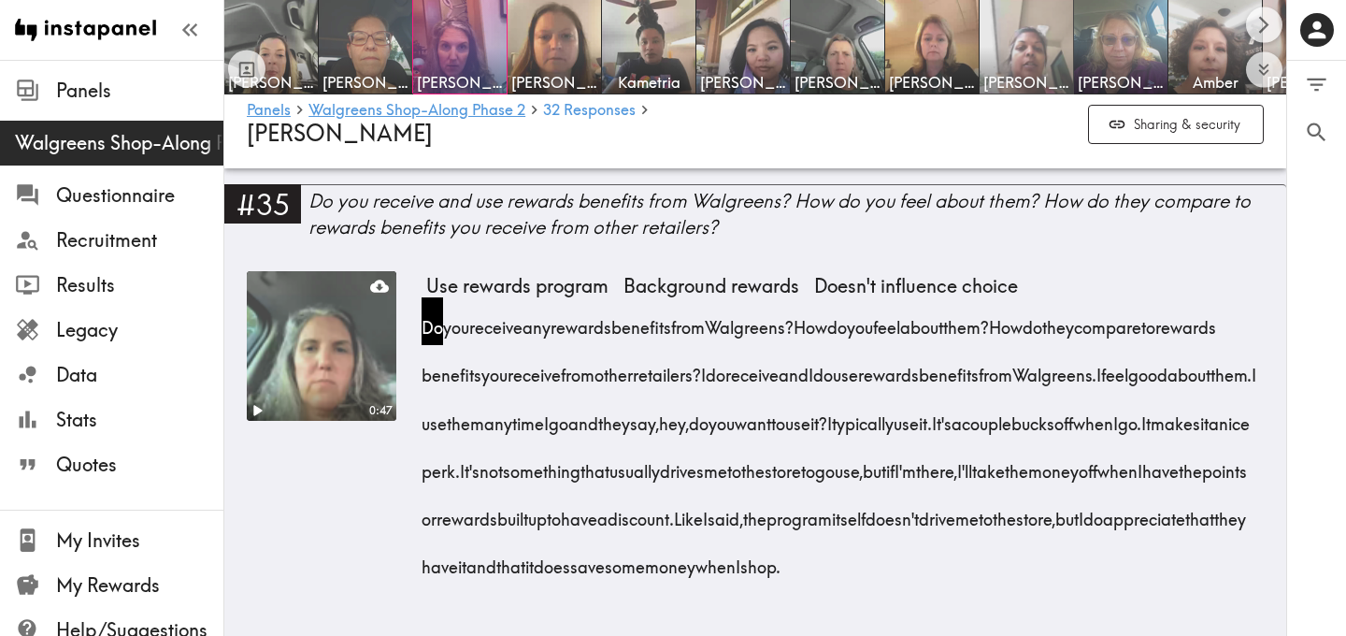
drag, startPoint x: 708, startPoint y: 368, endPoint x: 1066, endPoint y: 10, distance: 506.2
drag, startPoint x: 344, startPoint y: 281, endPoint x: 998, endPoint y: 17, distance: 705.7
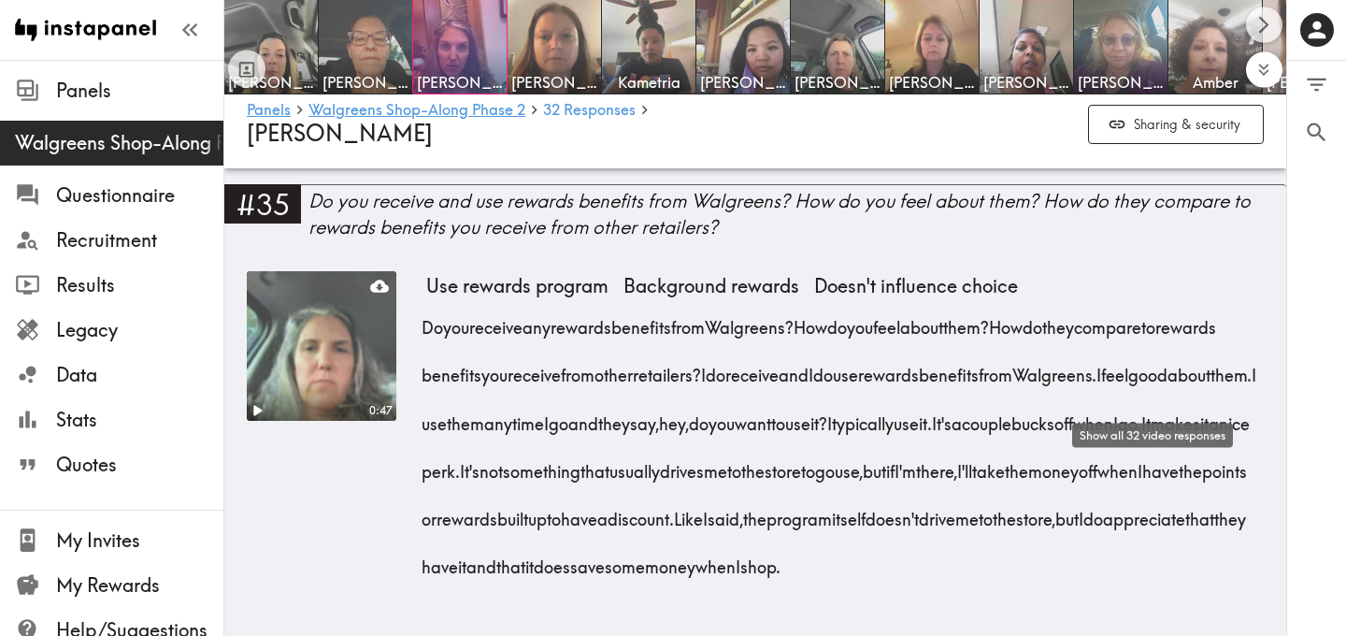
click at [1266, 63] on icon "Expand to show all items" at bounding box center [1263, 69] width 21 height 21
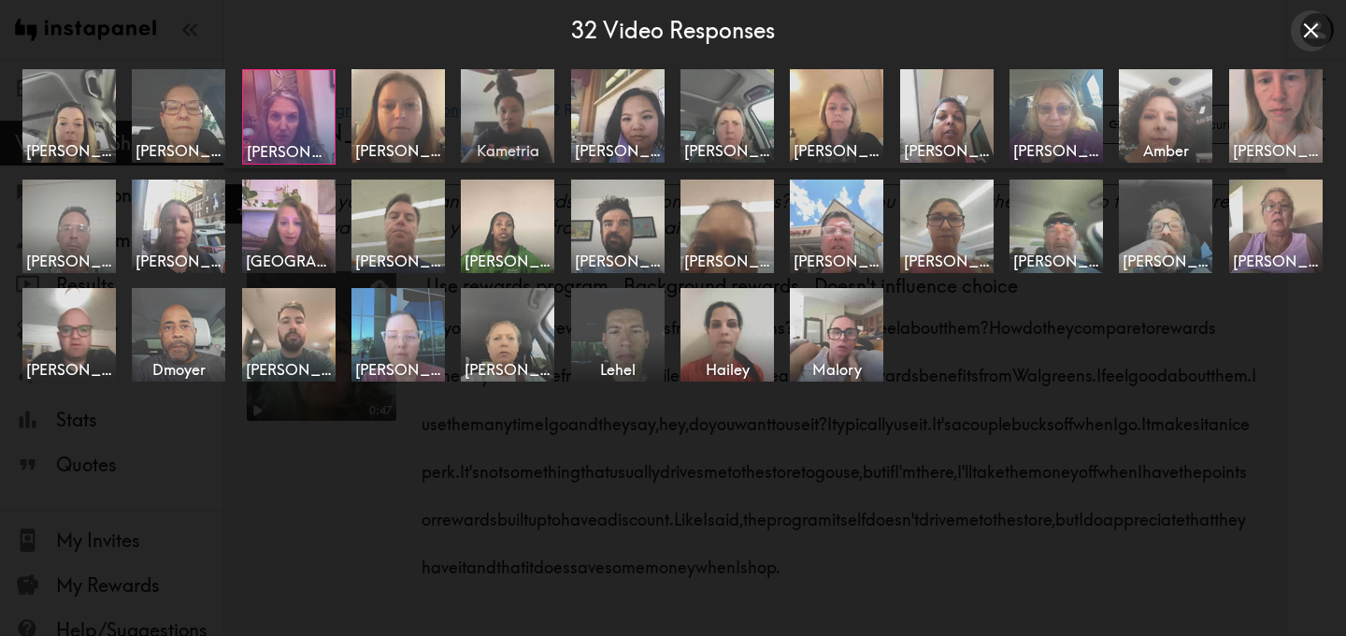
click at [505, 107] on img at bounding box center [508, 115] width 98 height 98
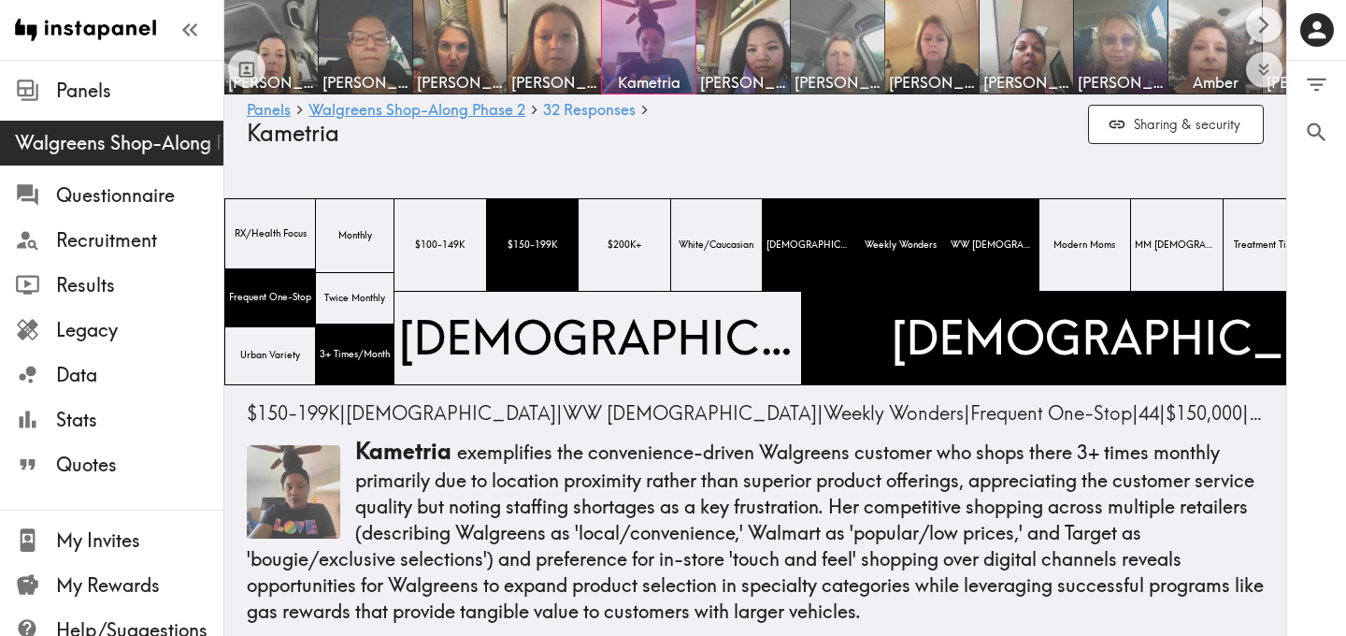
drag, startPoint x: 305, startPoint y: 467, endPoint x: 808, endPoint y: 35, distance: 664.1
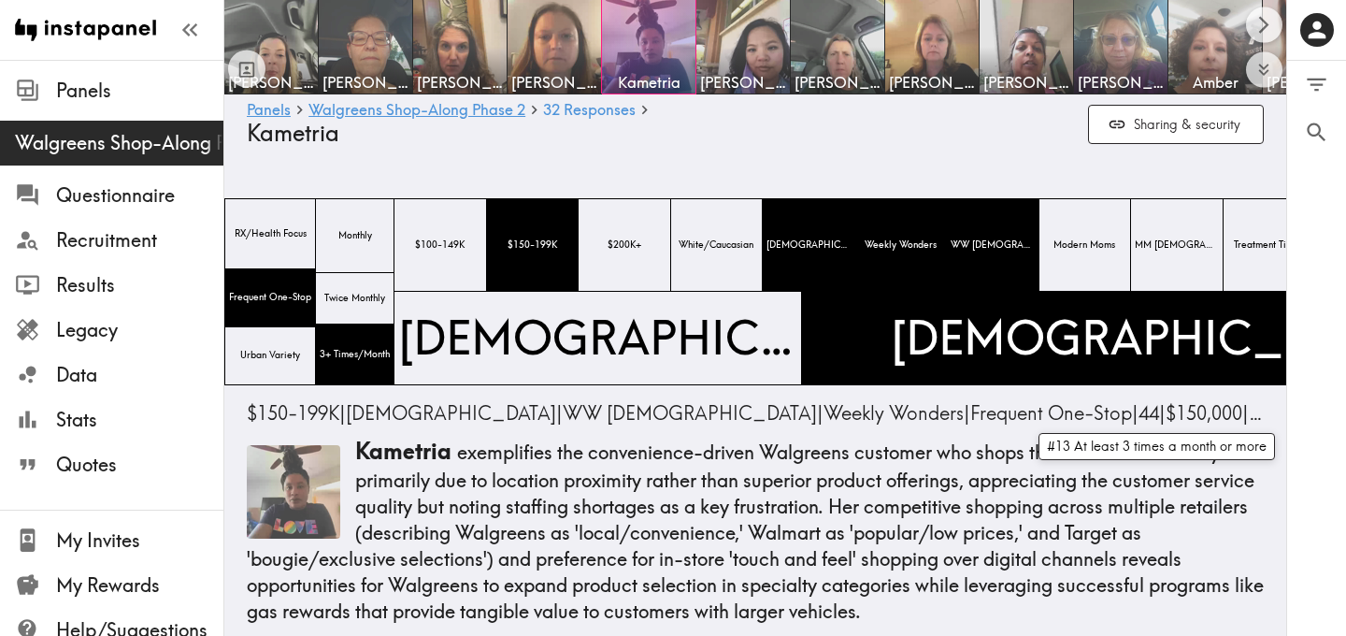
click at [1249, 406] on span "3+ Times/Month" at bounding box center [1318, 412] width 138 height 23
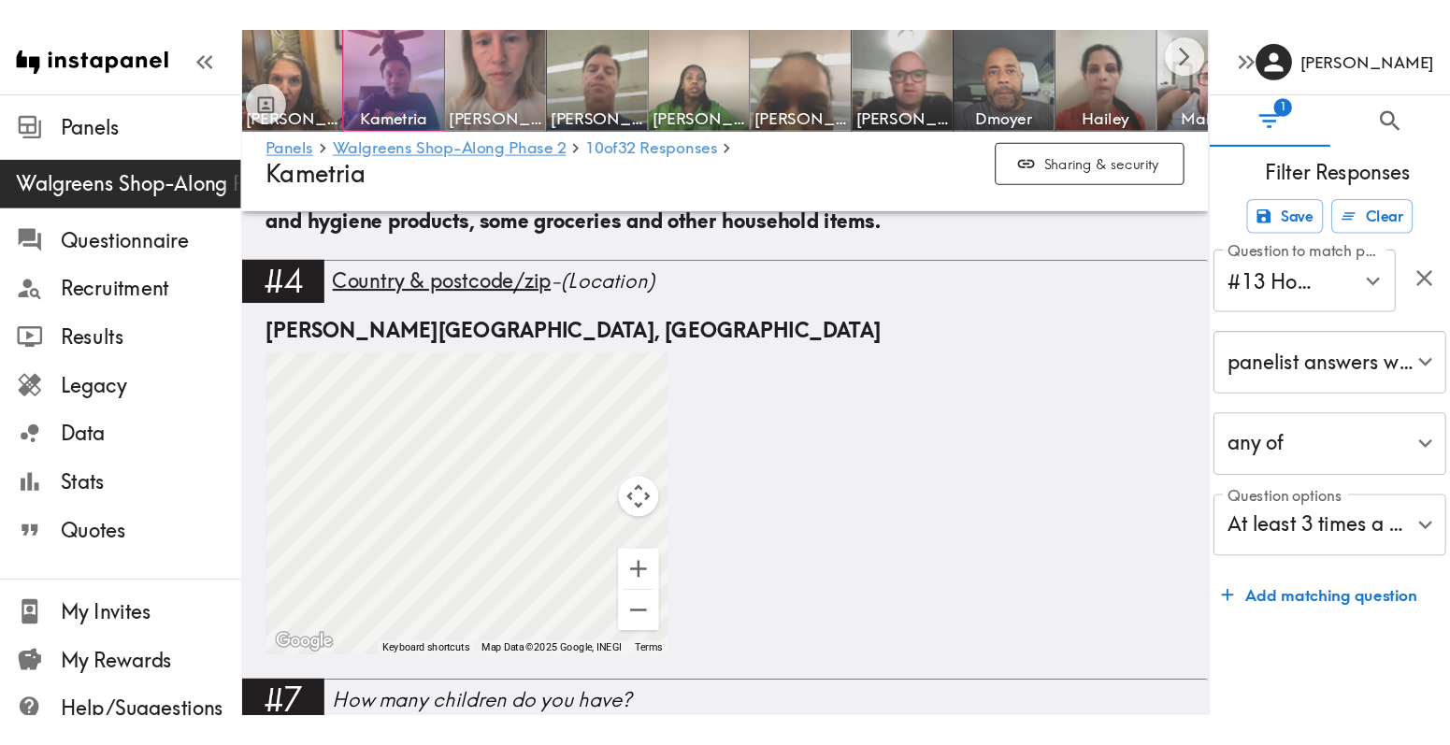
scroll to position [2182, 0]
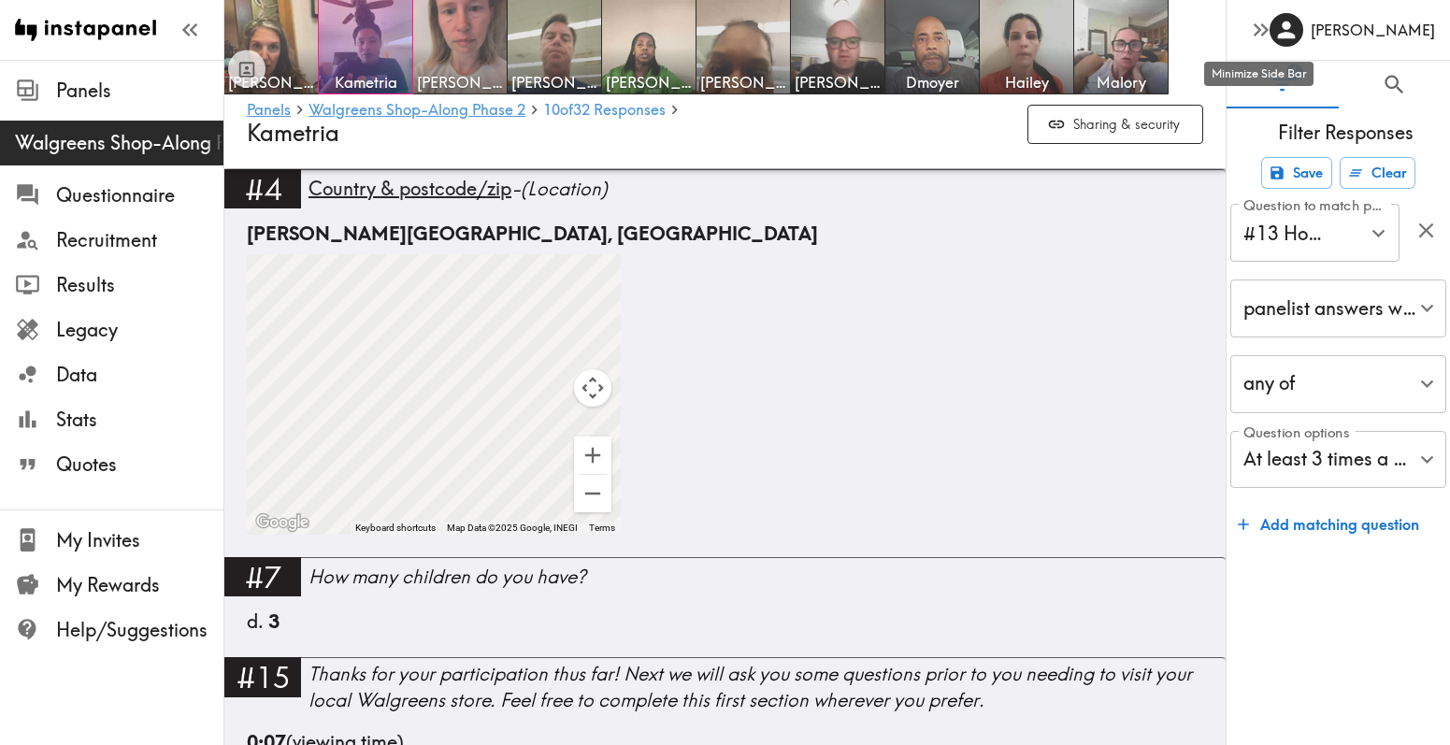
click at [1257, 37] on icon "button" at bounding box center [1260, 29] width 25 height 25
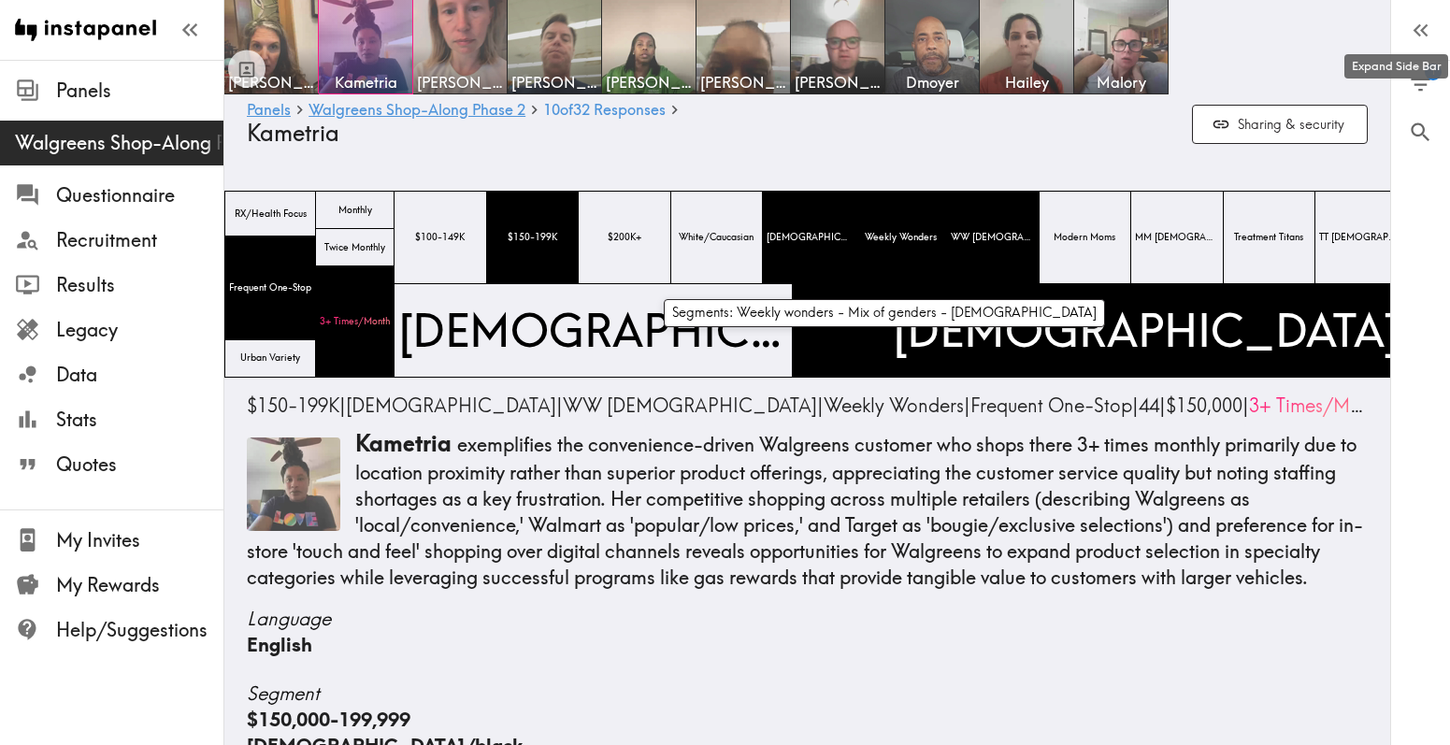
scroll to position [0, 0]
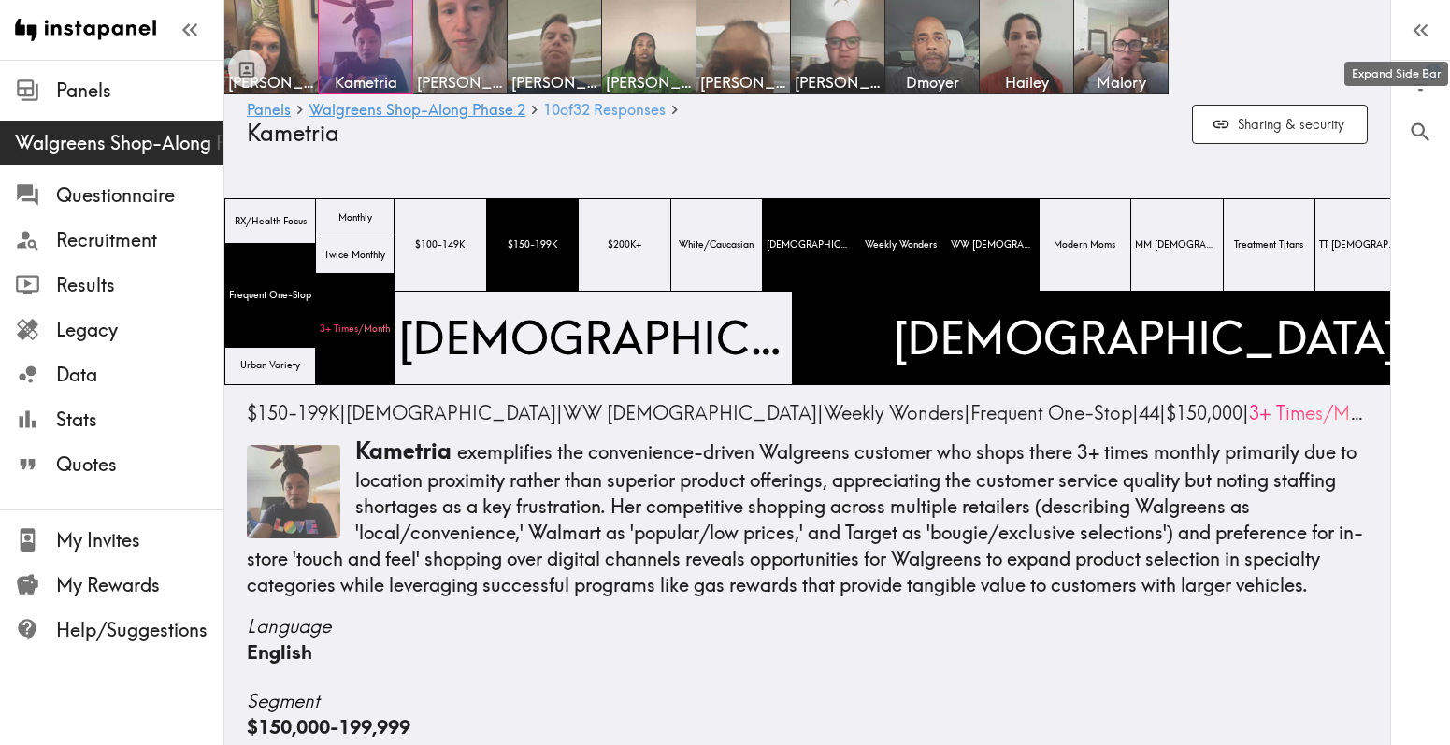
click at [614, 106] on span "32 Responses" at bounding box center [619, 109] width 93 height 15
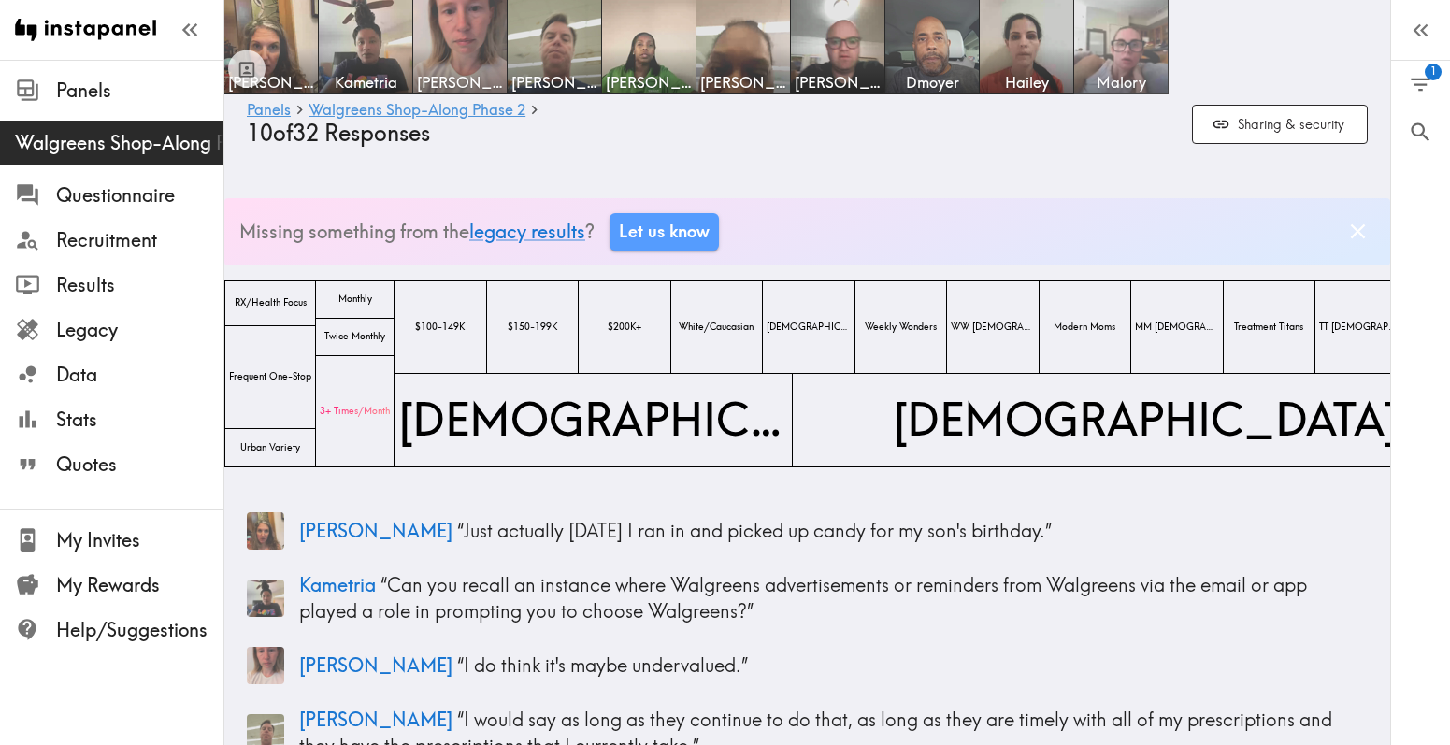
click at [1090, 51] on img at bounding box center [1121, 47] width 98 height 98
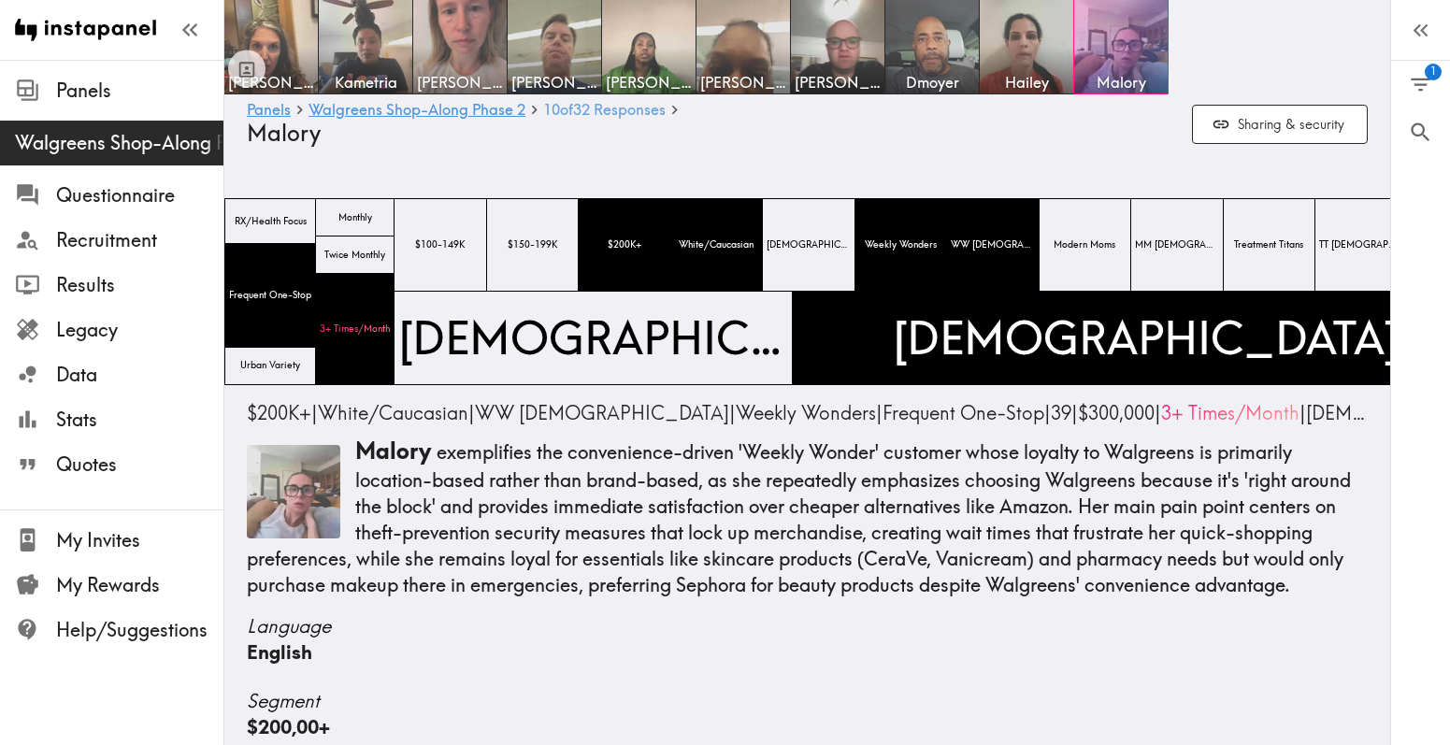
click at [621, 110] on span "32 Responses" at bounding box center [619, 109] width 93 height 15
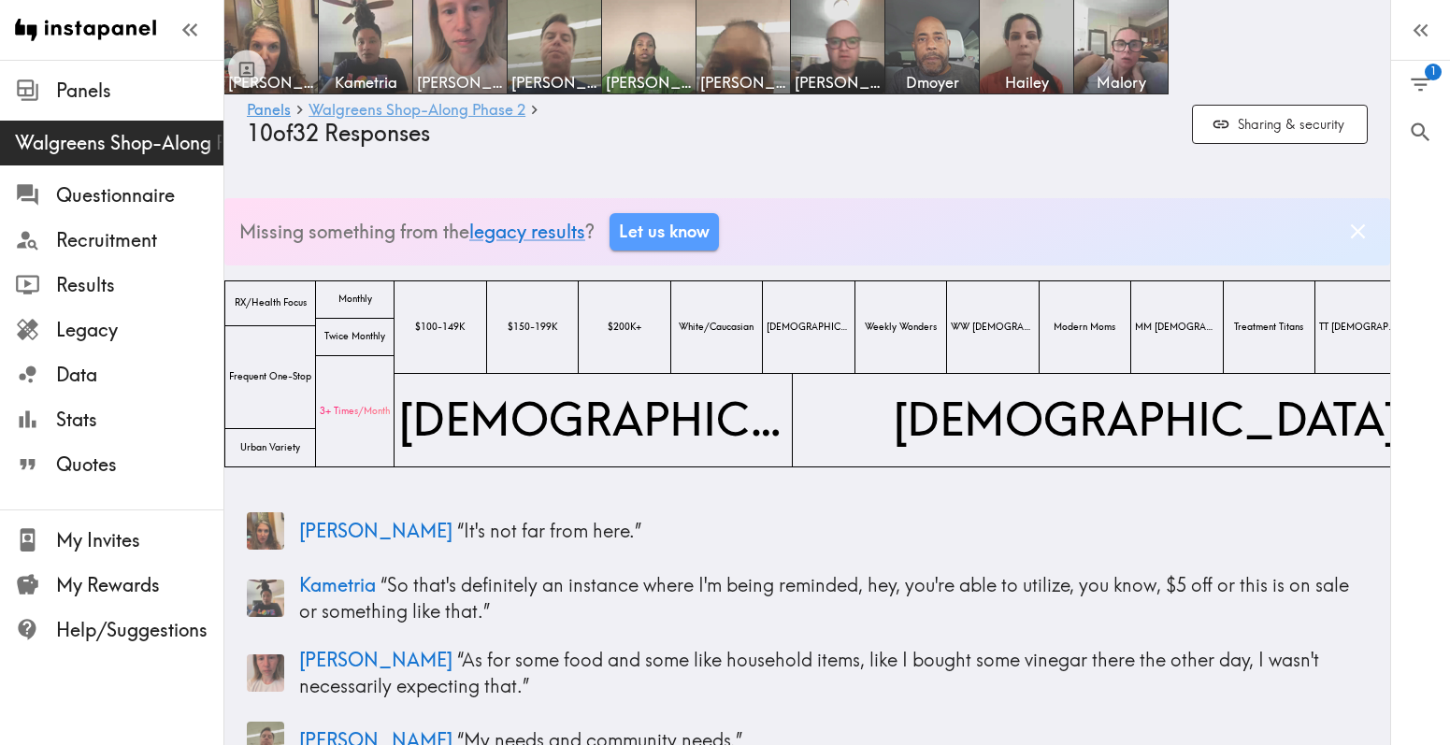
click at [418, 104] on link "Walgreens Shop-Along Phase 2" at bounding box center [416, 111] width 217 height 18
click at [182, 33] on icon "button" at bounding box center [189, 29] width 25 height 25
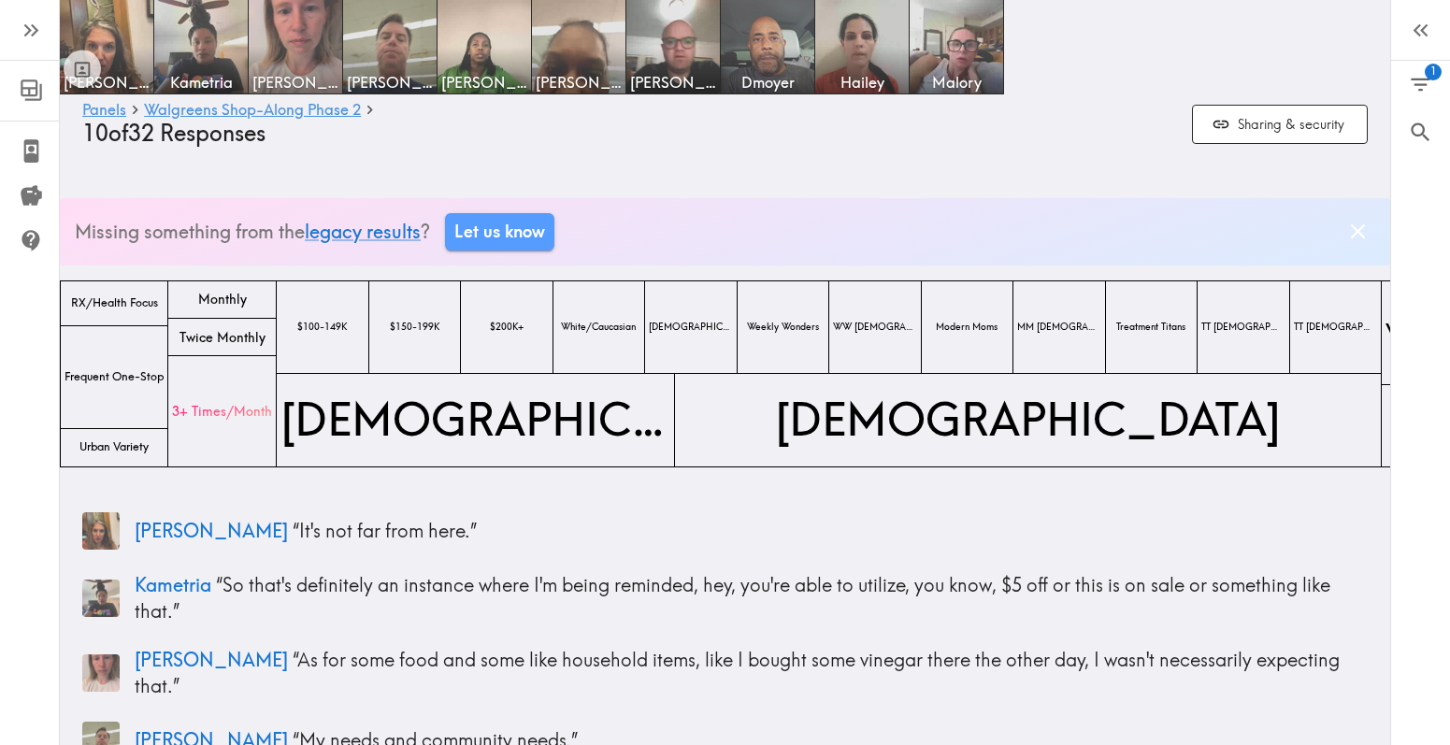
click at [44, 30] on icon "button" at bounding box center [31, 30] width 25 height 25
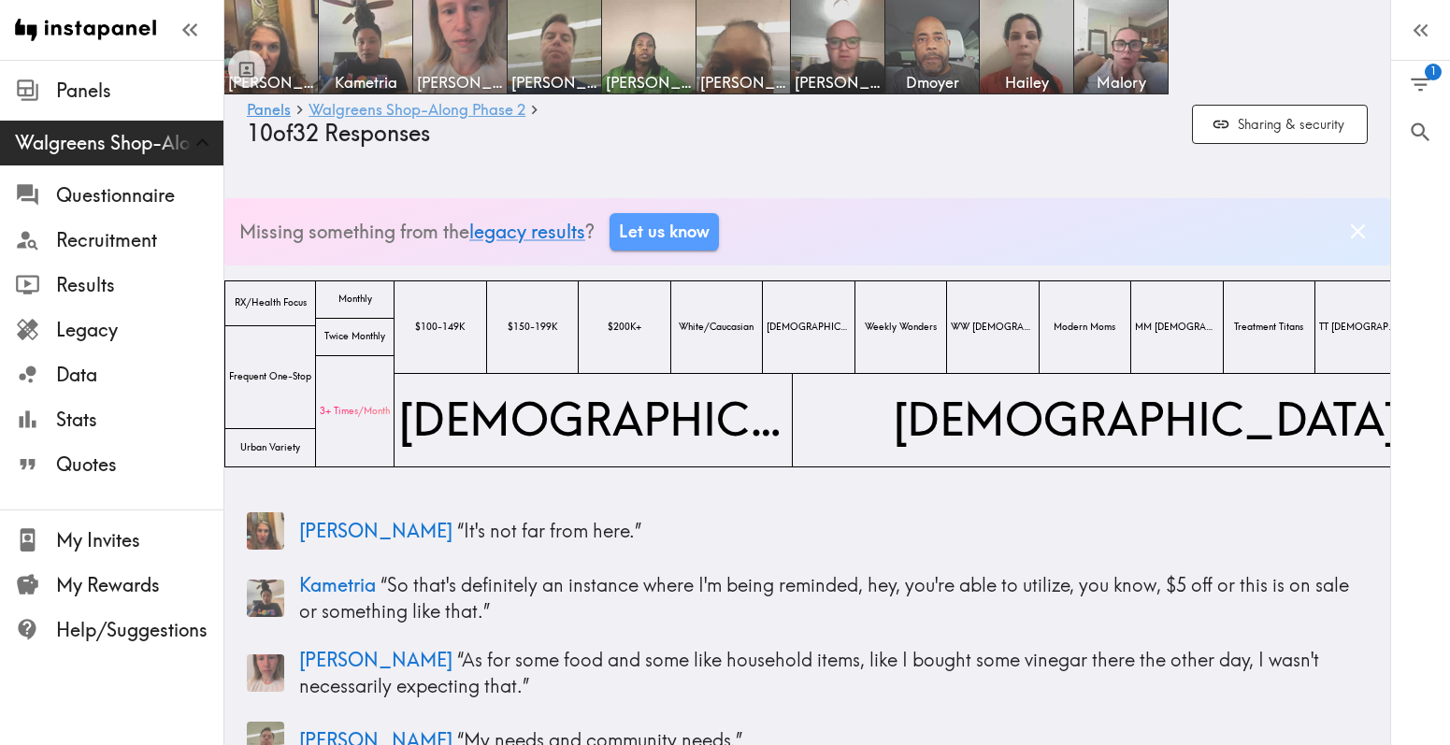
click at [424, 113] on link "Walgreens Shop-Along Phase 2" at bounding box center [416, 111] width 217 height 18
click at [436, 113] on link "Walgreens Shop-Along Phase 2" at bounding box center [416, 111] width 217 height 18
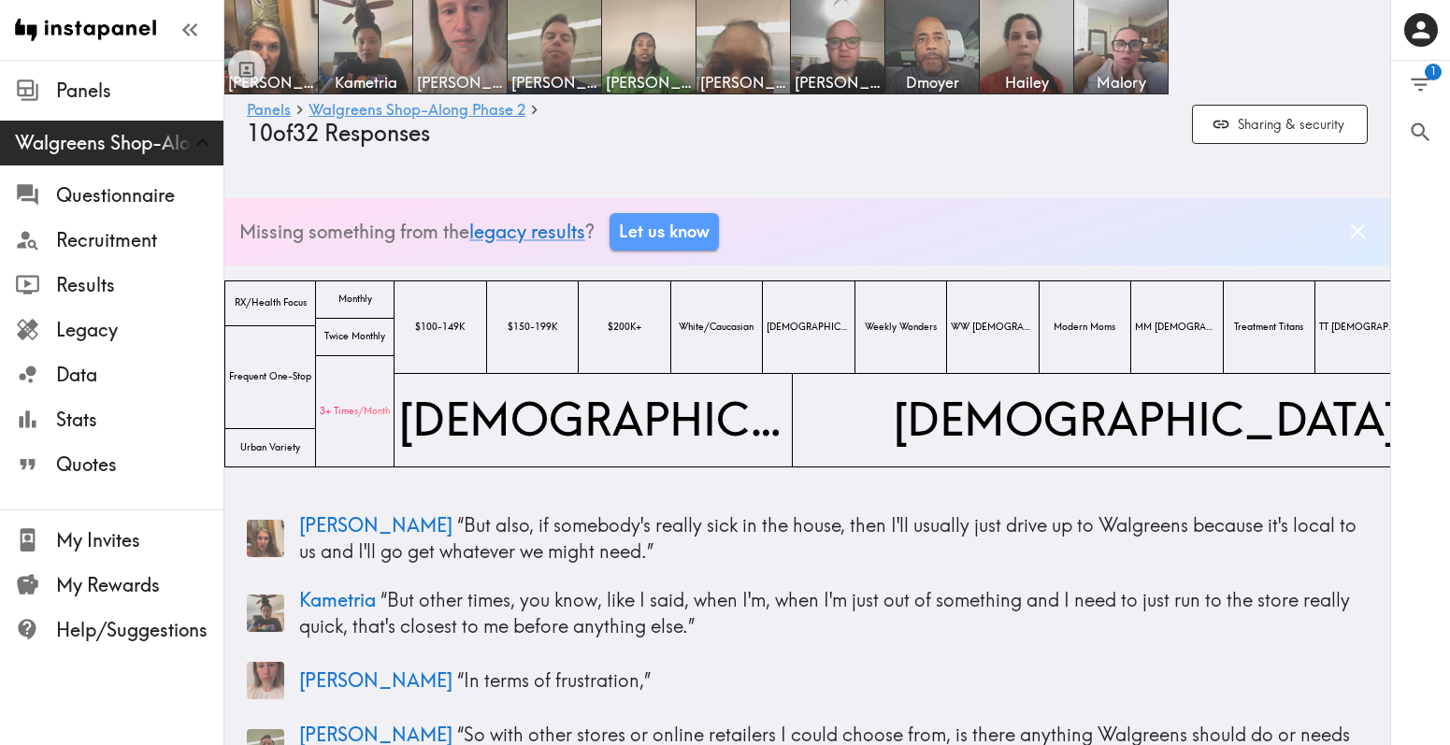
click at [290, 134] on span "10 10 10 of" at bounding box center [270, 133] width 46 height 27
click at [521, 242] on link "legacy results" at bounding box center [527, 231] width 116 height 23
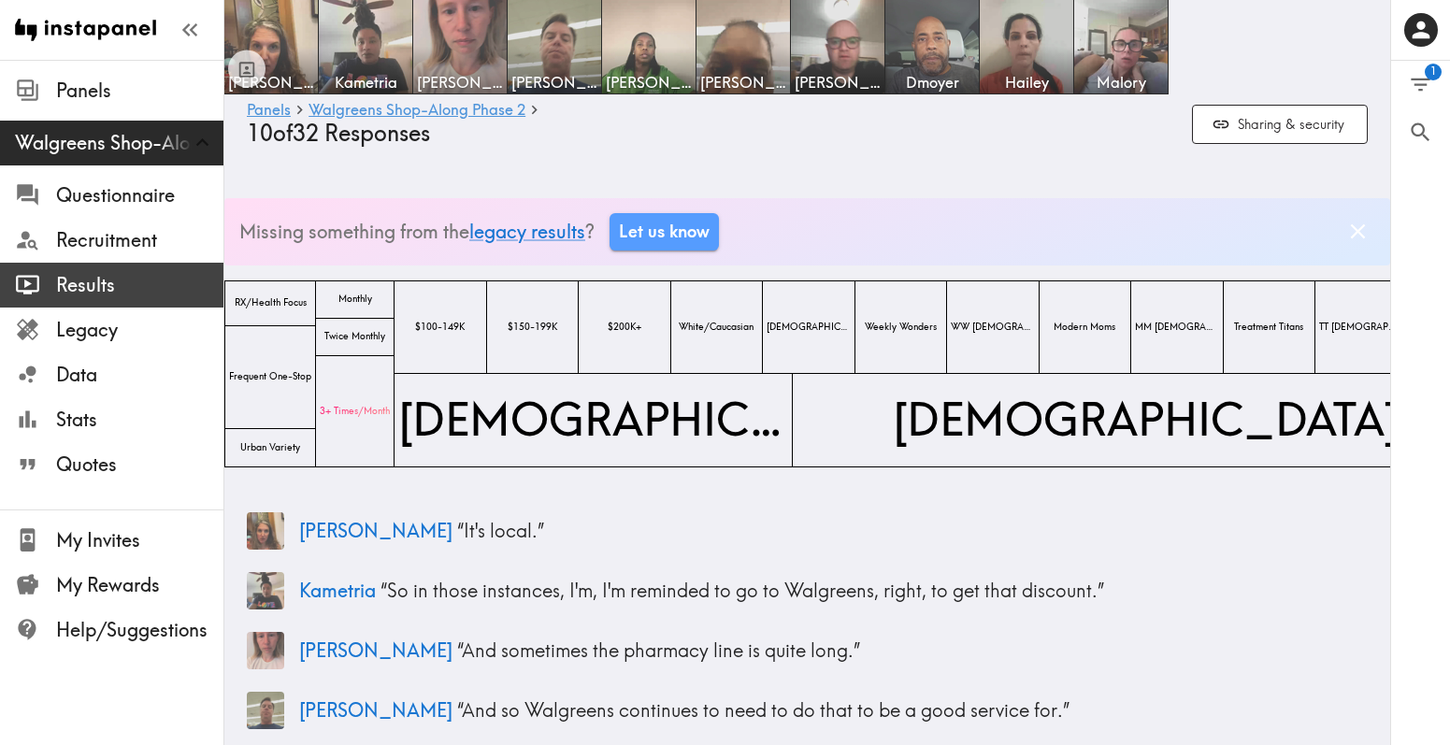
click at [168, 287] on span "Results" at bounding box center [139, 285] width 167 height 26
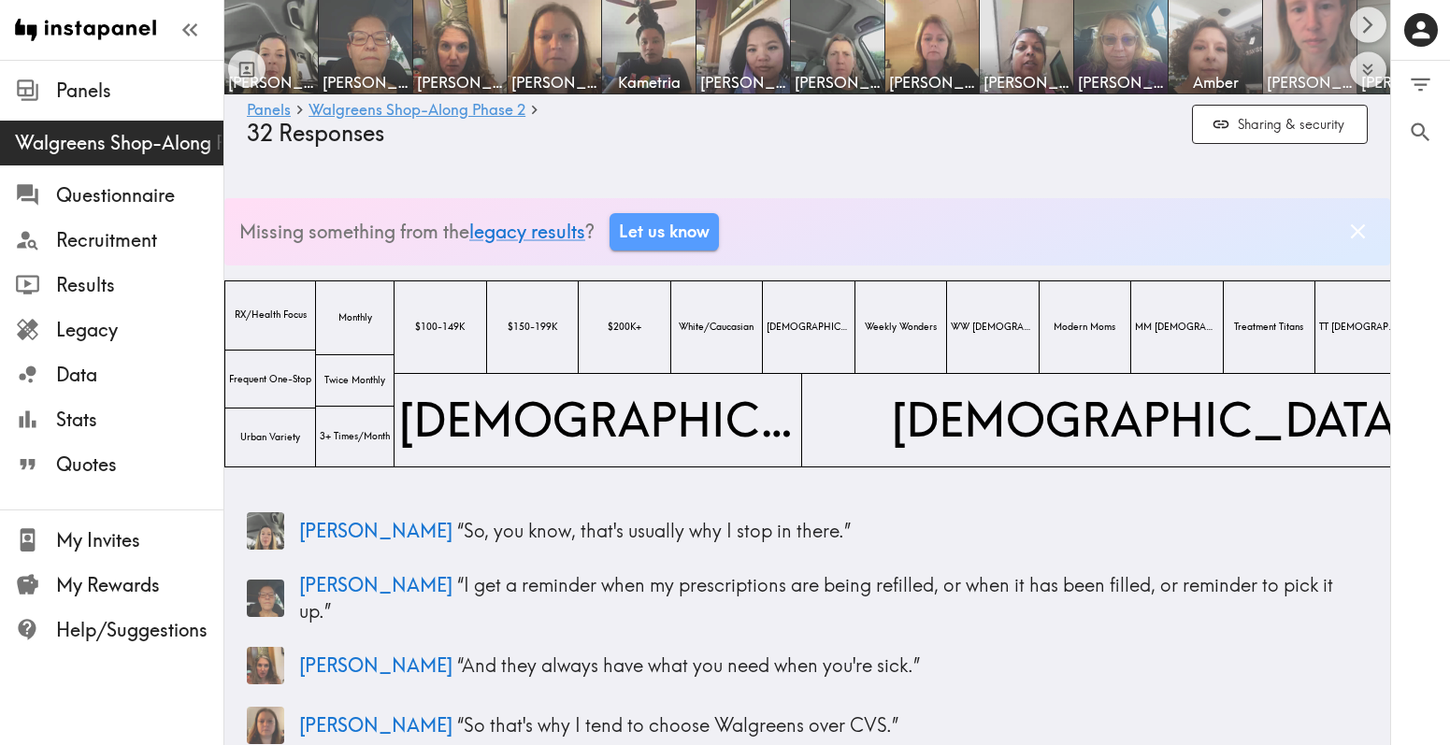
click at [1326, 66] on img at bounding box center [1310, 47] width 98 height 98
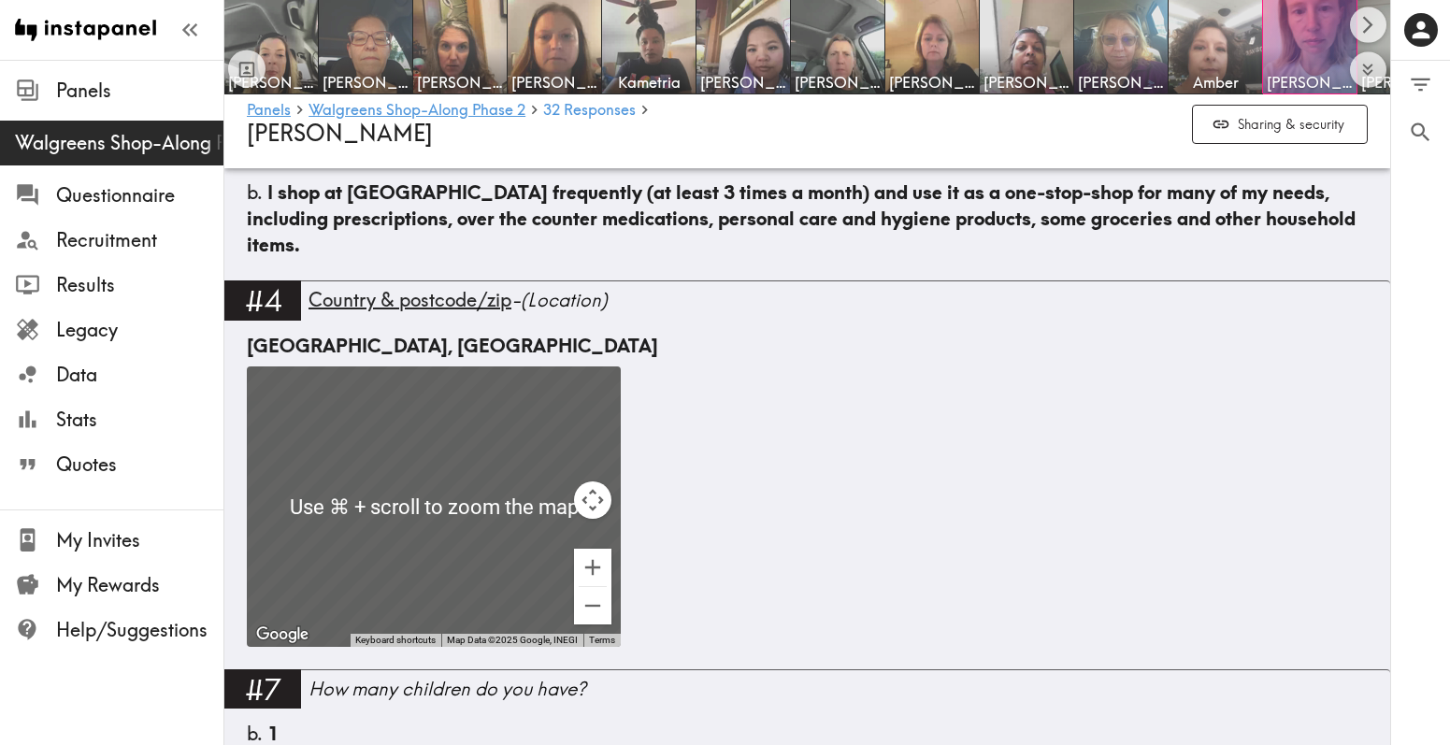
scroll to position [1745, 0]
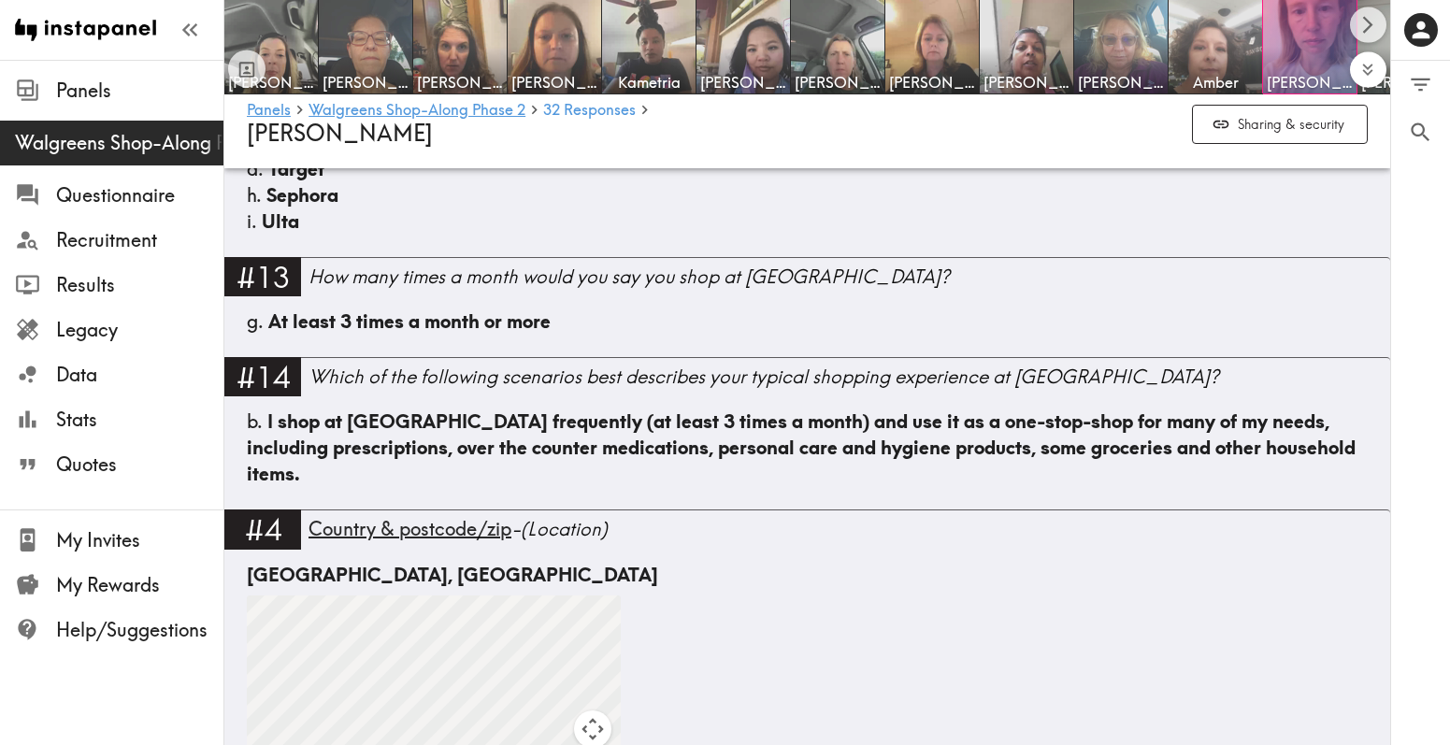
click at [1369, 59] on icon "Expand to show all items" at bounding box center [1367, 69] width 21 height 21
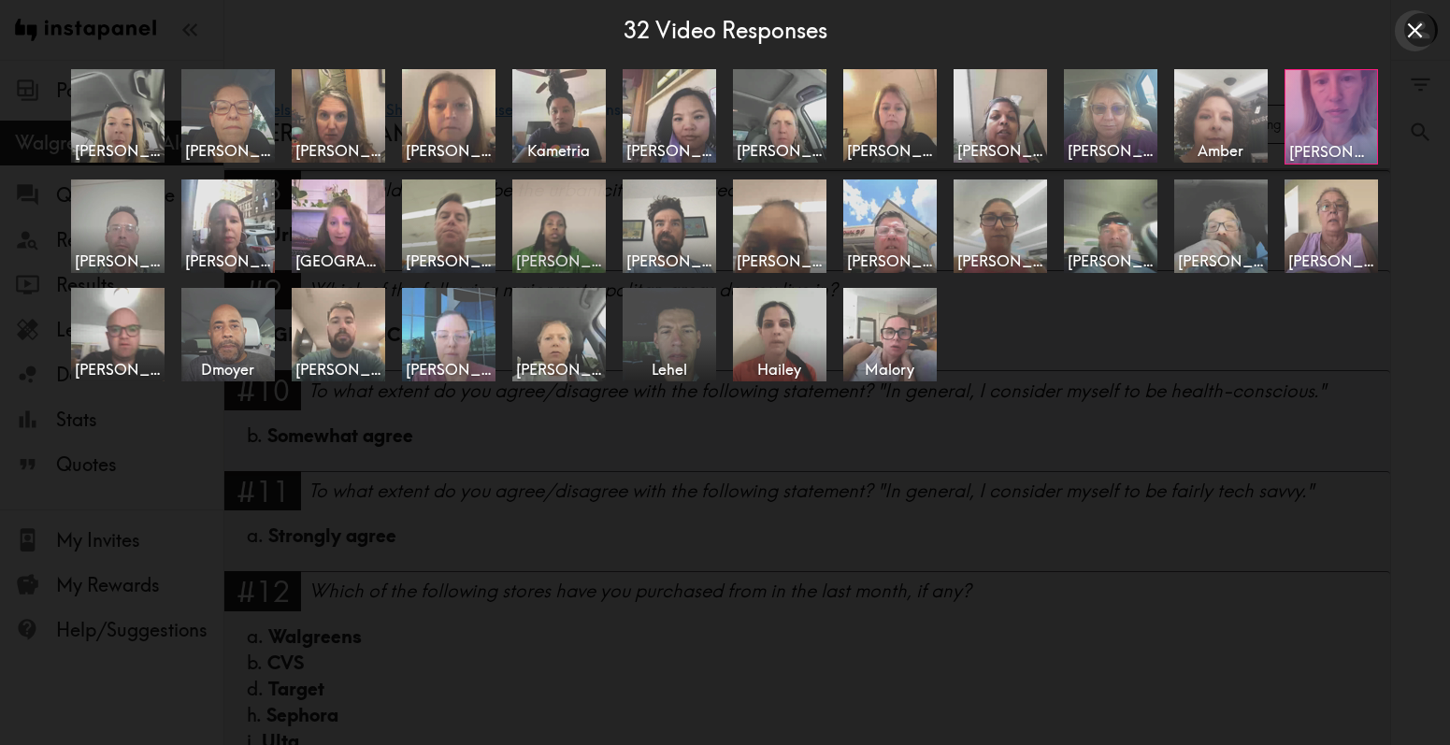
scroll to position [1216, 0]
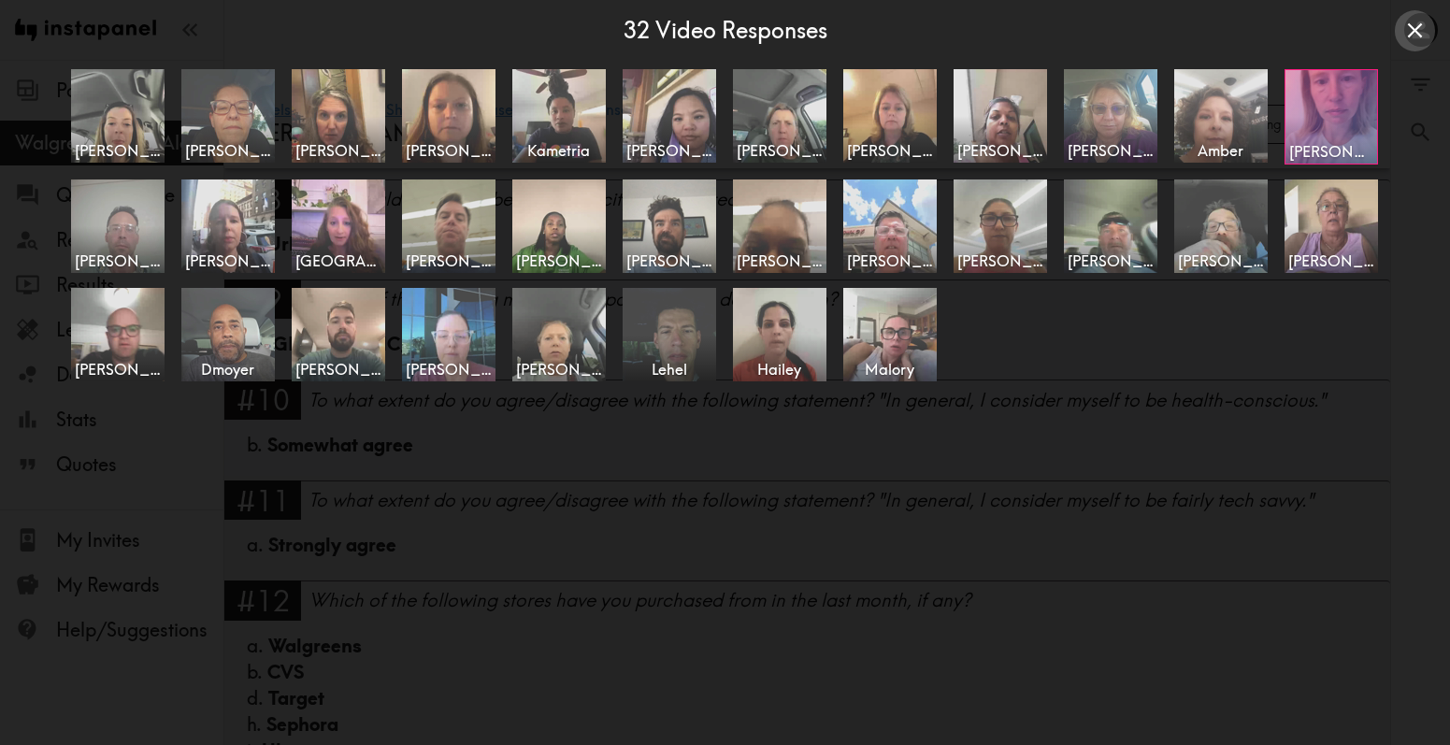
click at [1406, 25] on icon "Close expanded view" at bounding box center [1414, 30] width 25 height 25
